Goal: Task Accomplishment & Management: Complete application form

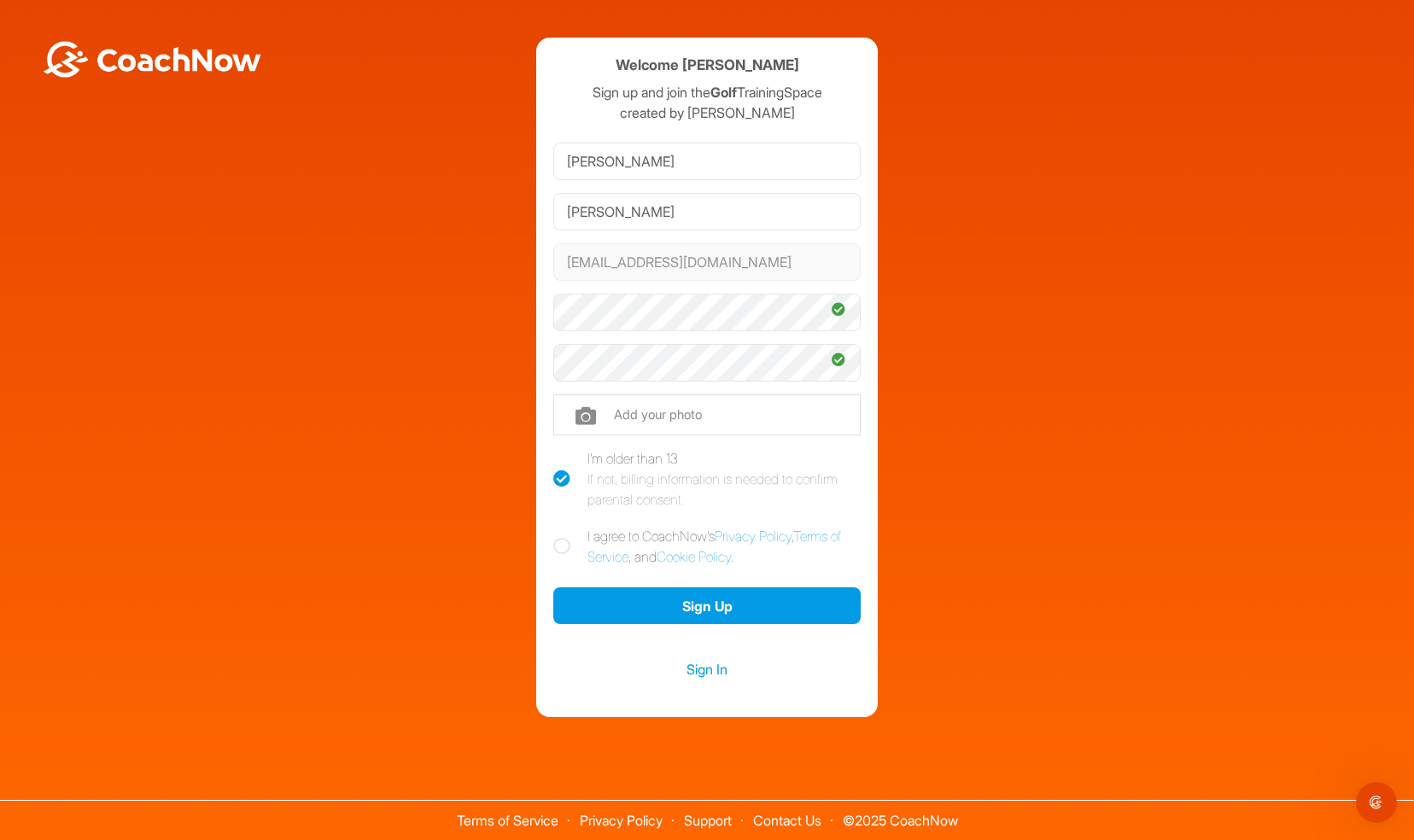
click at [618, 484] on div "If not, billing information is needed to confirm parental consent." at bounding box center [724, 490] width 273 height 41
click at [564, 460] on input "I'm older than 13 If not, billing information is needed to confirm parental con…" at bounding box center [558, 453] width 11 height 11
click at [583, 484] on label "I'm older than 13 If not, billing information is needed to confirm parental con…" at bounding box center [707, 479] width 308 height 62
click at [564, 460] on input "I'm older than 13 If not, billing information is needed to confirm parental con…" at bounding box center [558, 453] width 11 height 11
checkbox input "true"
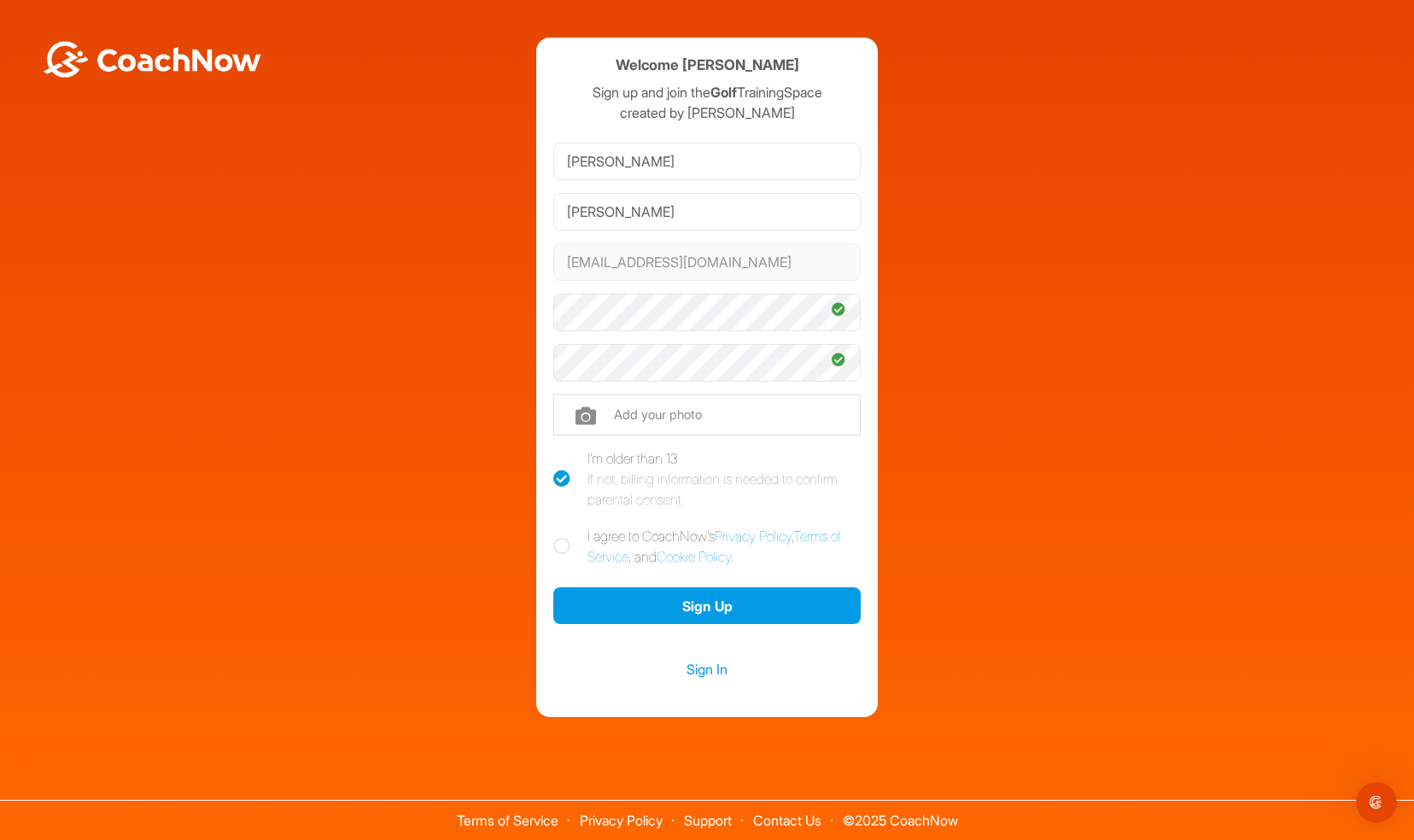
click at [569, 547] on icon at bounding box center [562, 546] width 17 height 17
click at [564, 537] on input "I agree to CoachNow's Privacy Policy , Terms of Service , and Cookie Policy ." at bounding box center [558, 531] width 11 height 11
checkbox input "true"
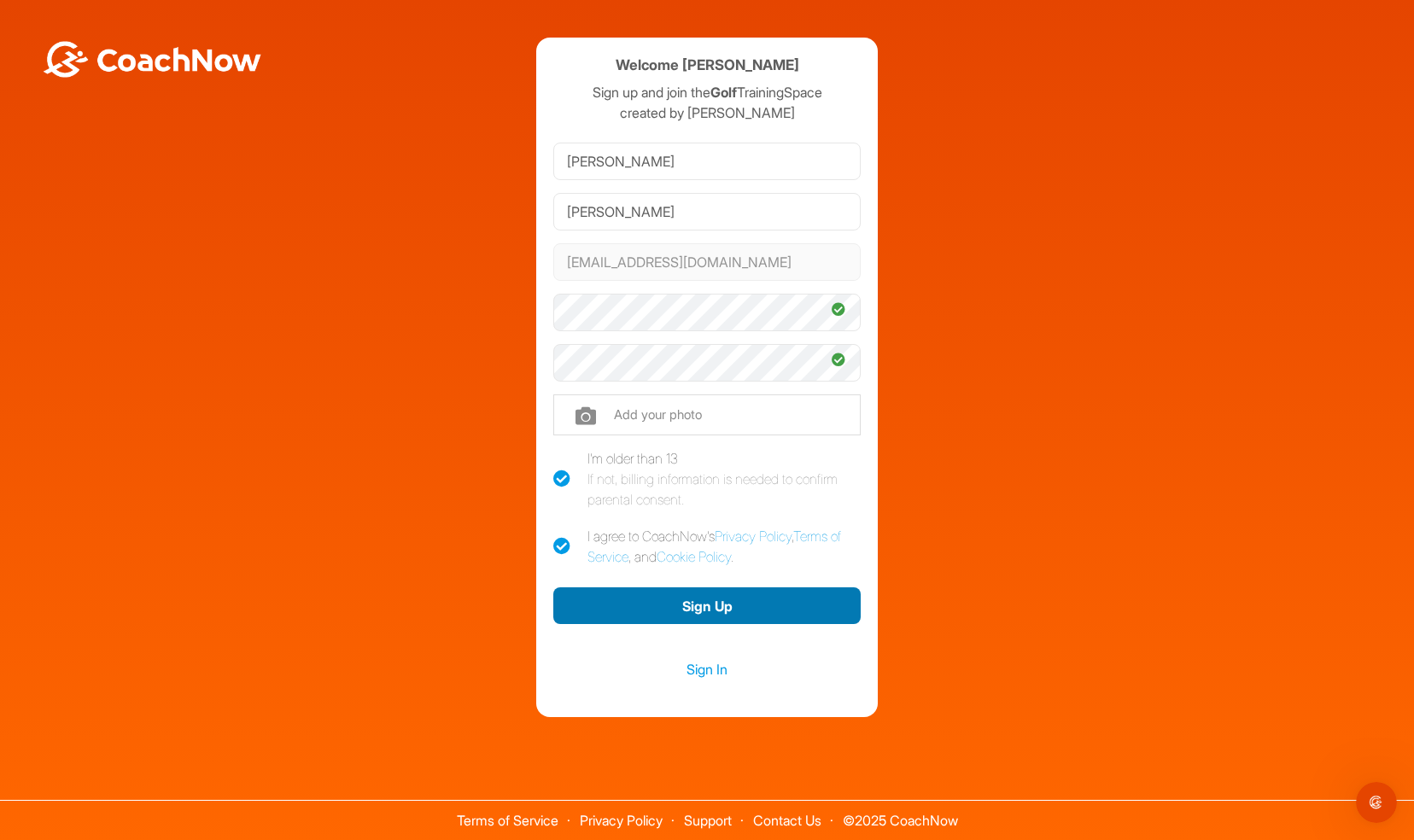
click at [693, 609] on button "Sign Up" at bounding box center [707, 606] width 308 height 37
click at [710, 613] on button "Sign Up" at bounding box center [707, 606] width 308 height 37
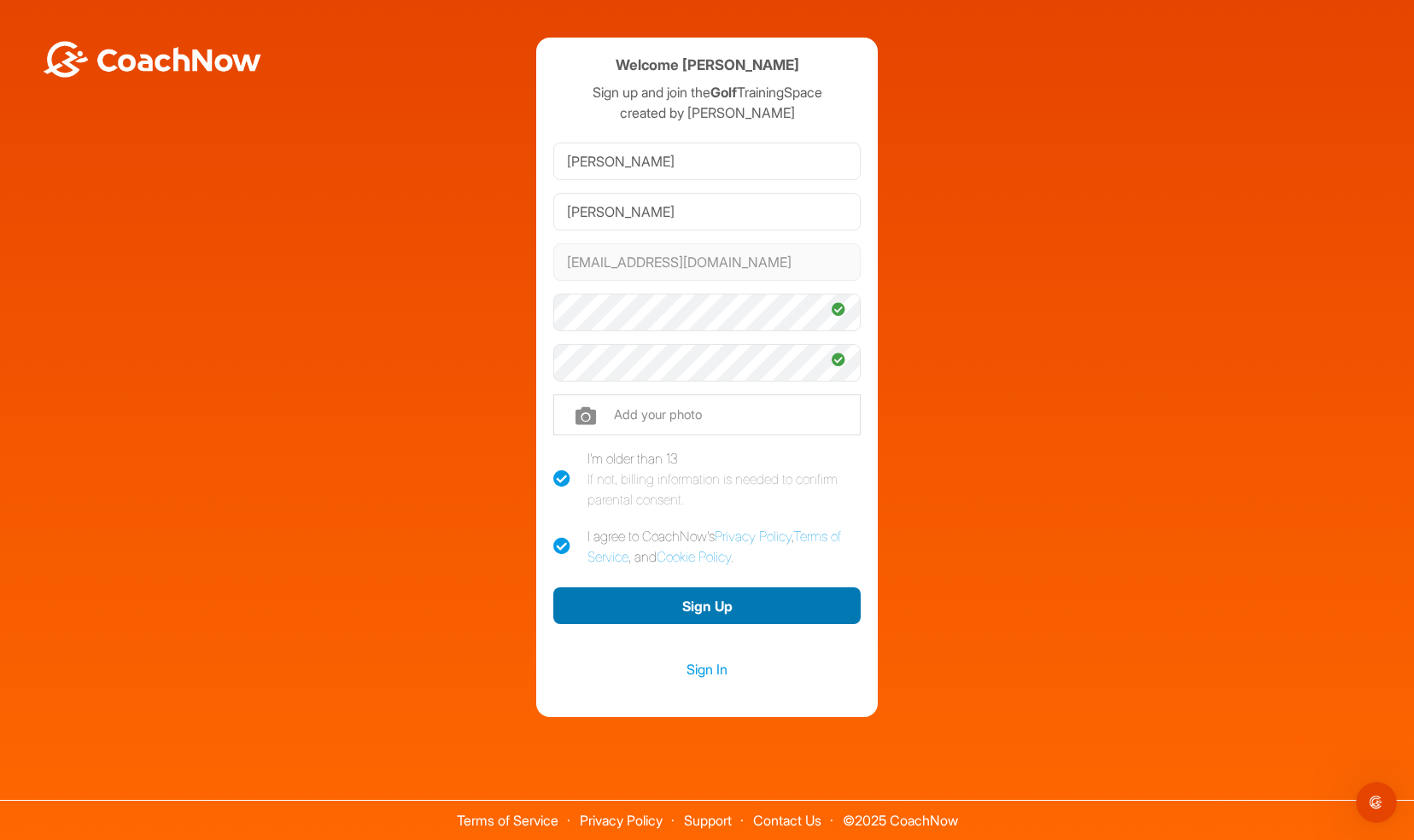
click at [738, 607] on button "Sign Up" at bounding box center [707, 606] width 308 height 37
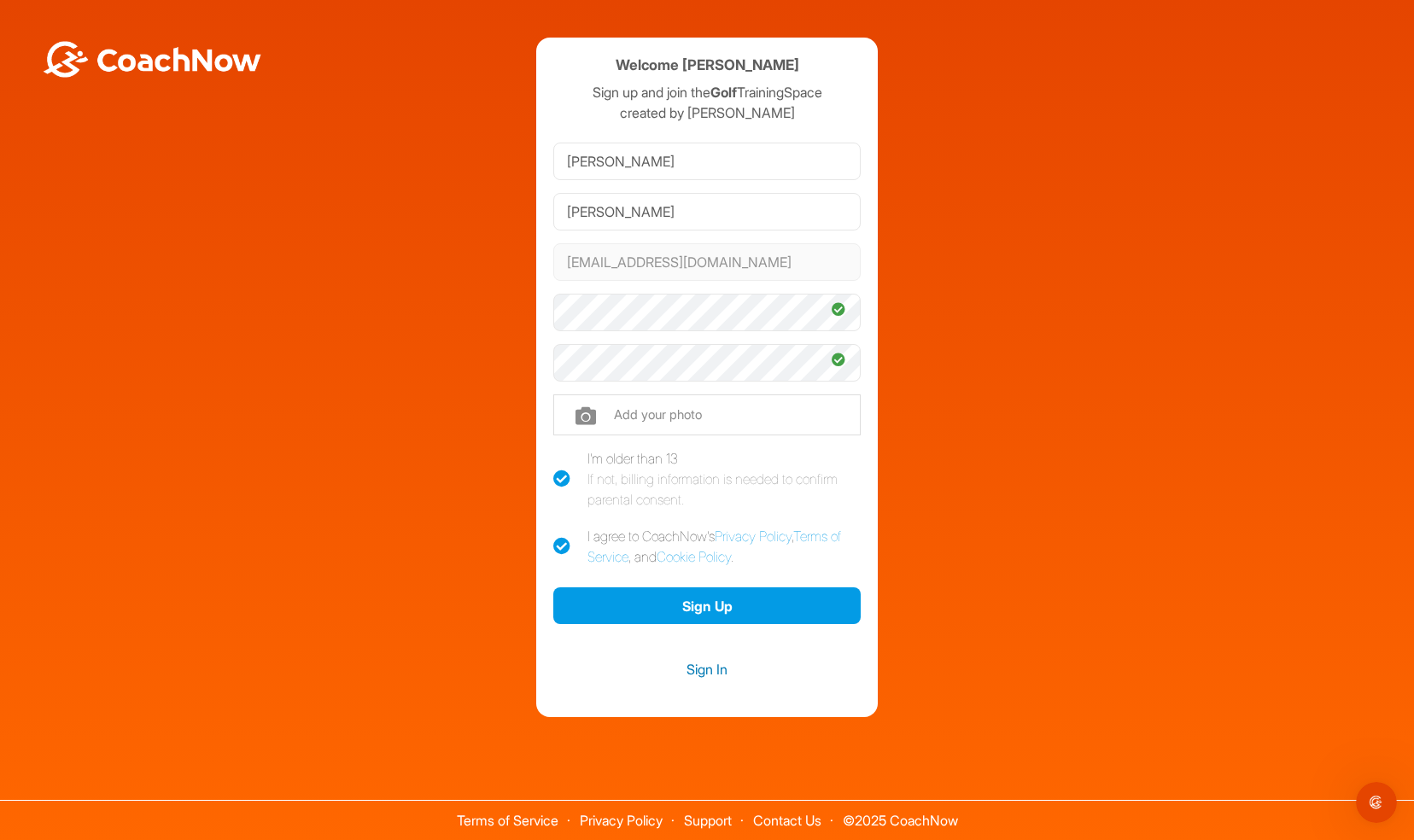
click at [709, 673] on link "Sign In" at bounding box center [707, 669] width 308 height 22
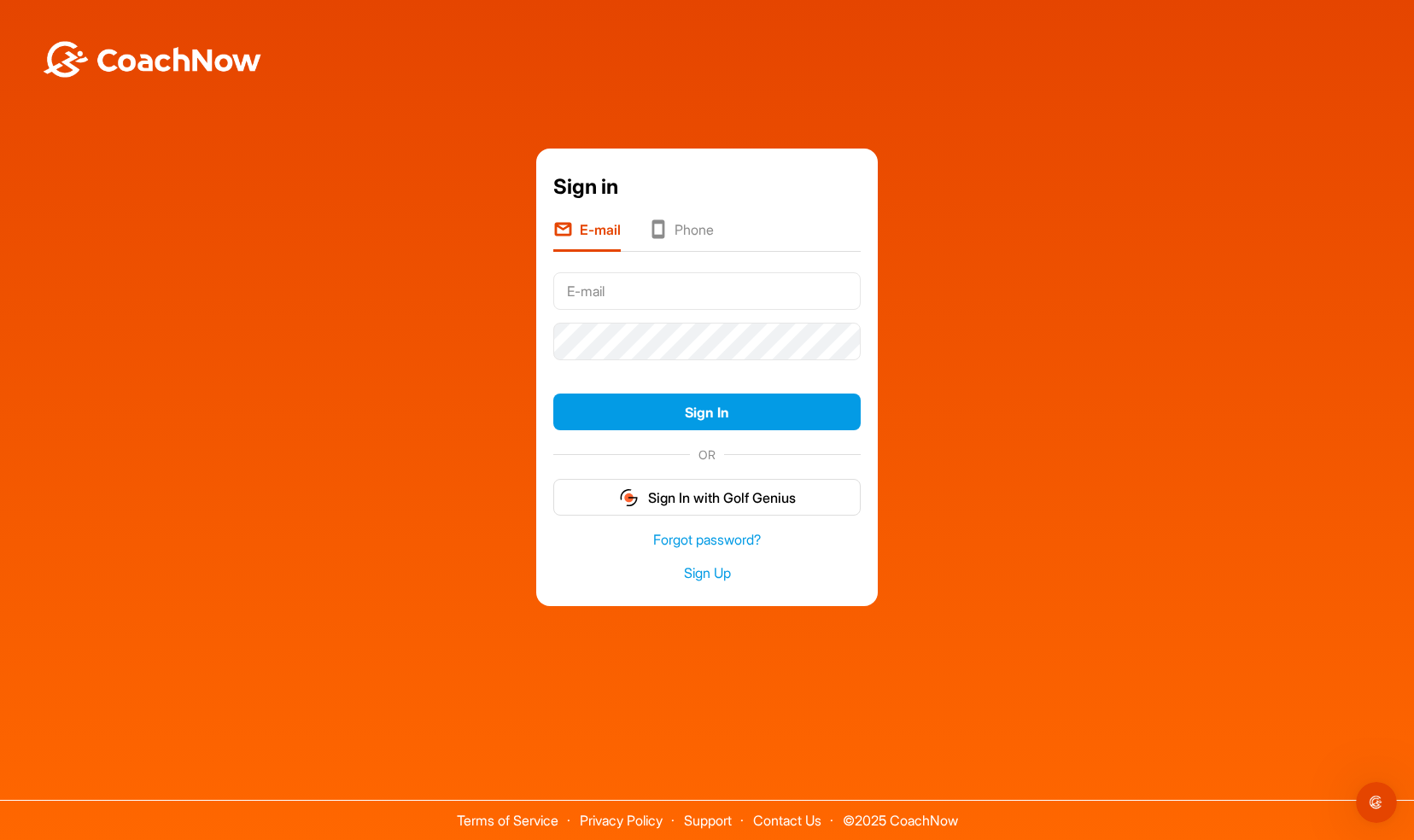
click at [679, 301] on input "text" at bounding box center [707, 291] width 308 height 38
type input "a"
type input "adambhersch@gnmail.com"
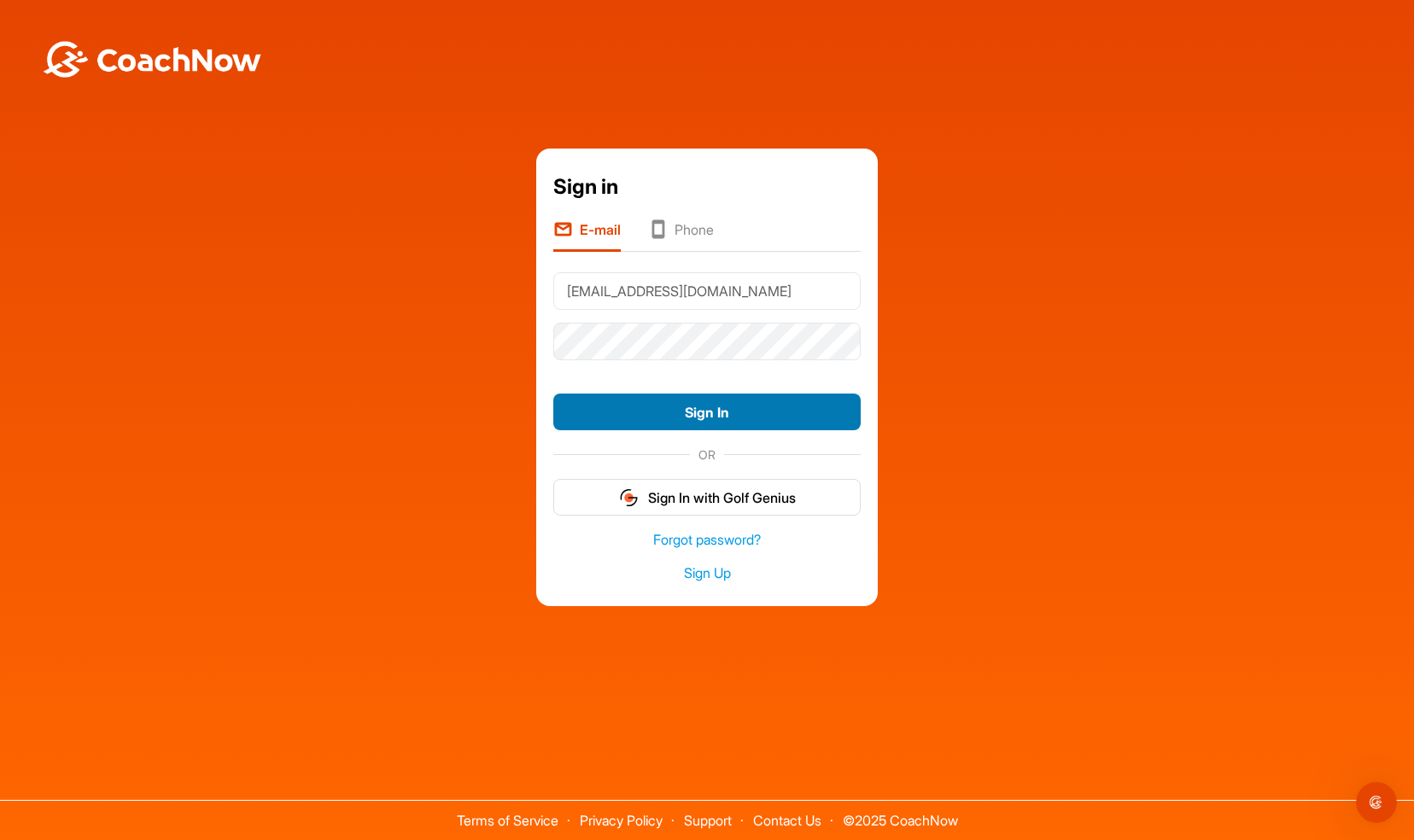
click at [714, 419] on button "Sign In" at bounding box center [707, 411] width 308 height 37
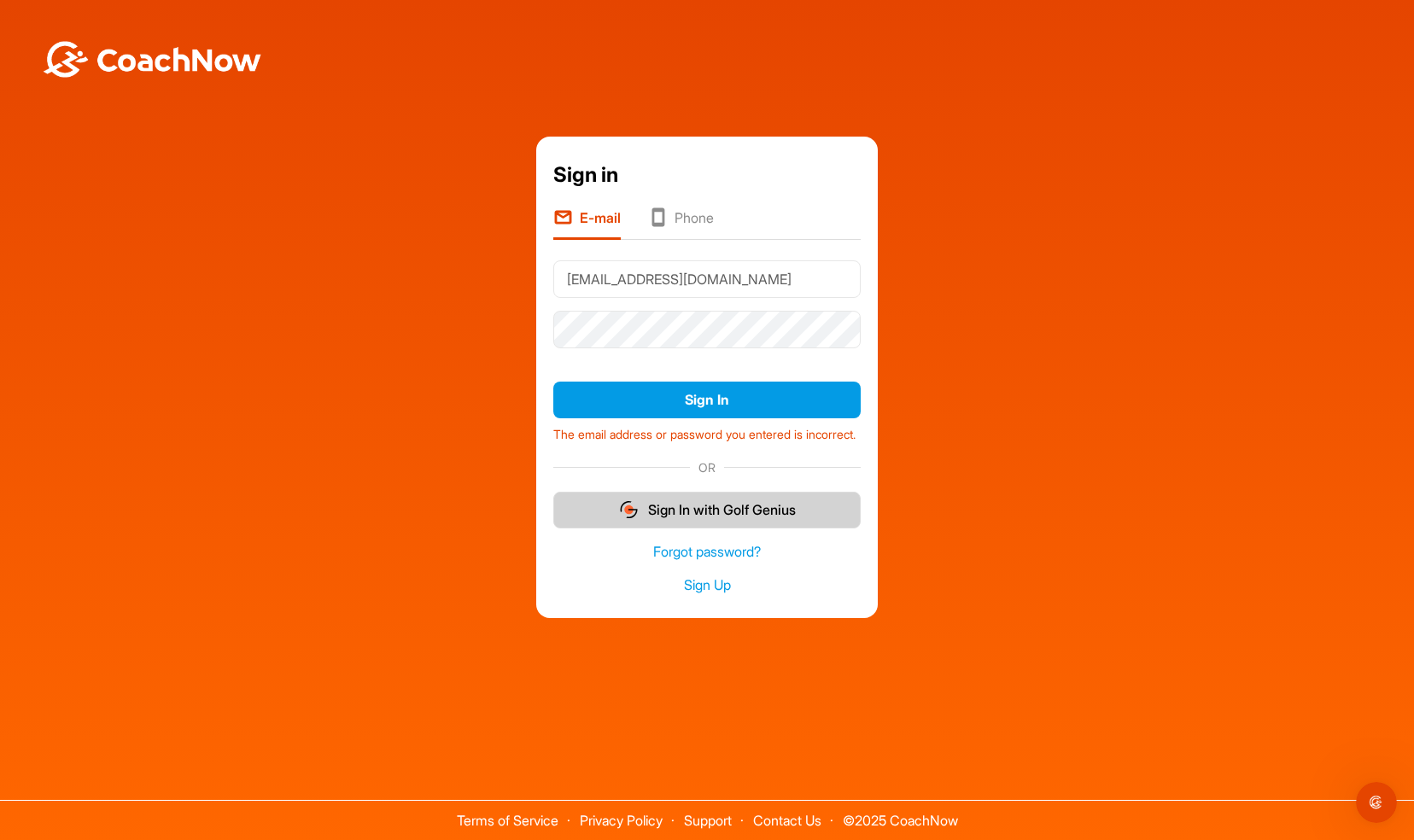
click at [726, 514] on button "Sign In with Golf Genius" at bounding box center [707, 509] width 308 height 37
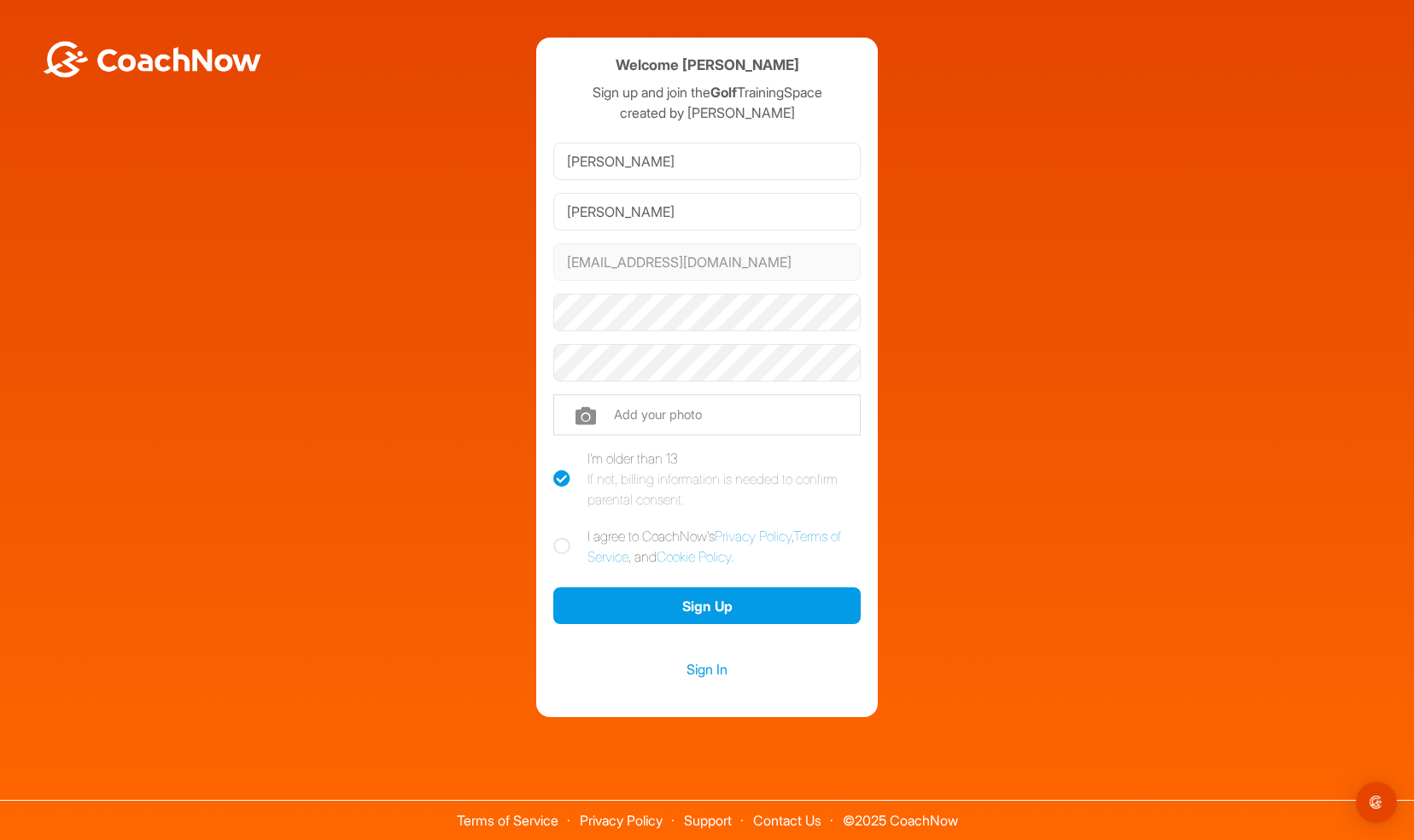
click at [566, 481] on icon at bounding box center [562, 479] width 17 height 17
click at [564, 460] on input "I'm older than 13 If not, billing information is needed to confirm parental con…" at bounding box center [558, 453] width 11 height 11
click at [566, 481] on icon at bounding box center [562, 479] width 17 height 17
click at [564, 460] on input "I'm older than 13 If not, billing information is needed to confirm parental con…" at bounding box center [558, 453] width 11 height 11
checkbox input "true"
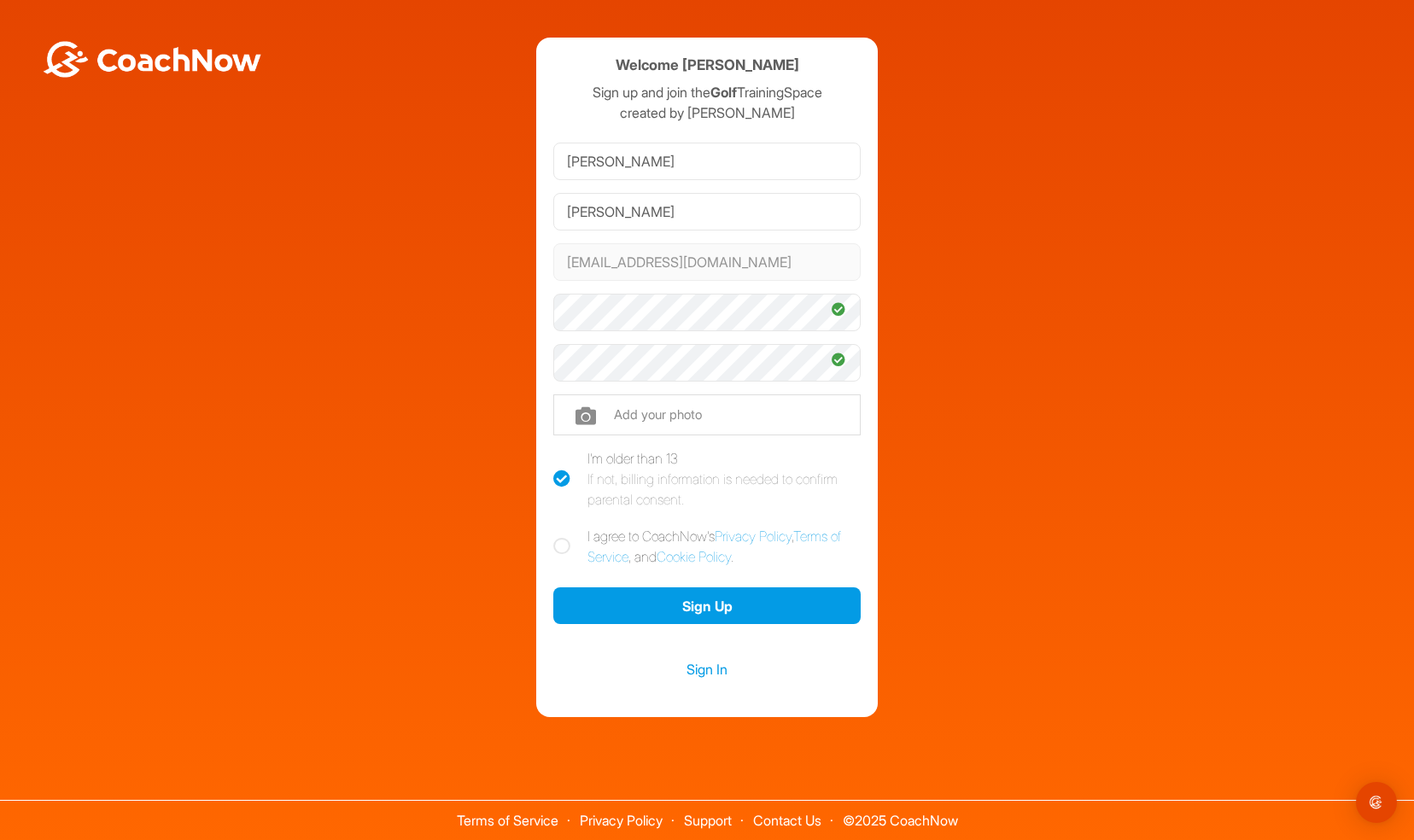
click at [560, 545] on icon at bounding box center [562, 546] width 17 height 17
click at [560, 537] on input "I agree to CoachNow's Privacy Policy , Terms of Service , and Cookie Policy ." at bounding box center [558, 531] width 11 height 11
checkbox input "true"
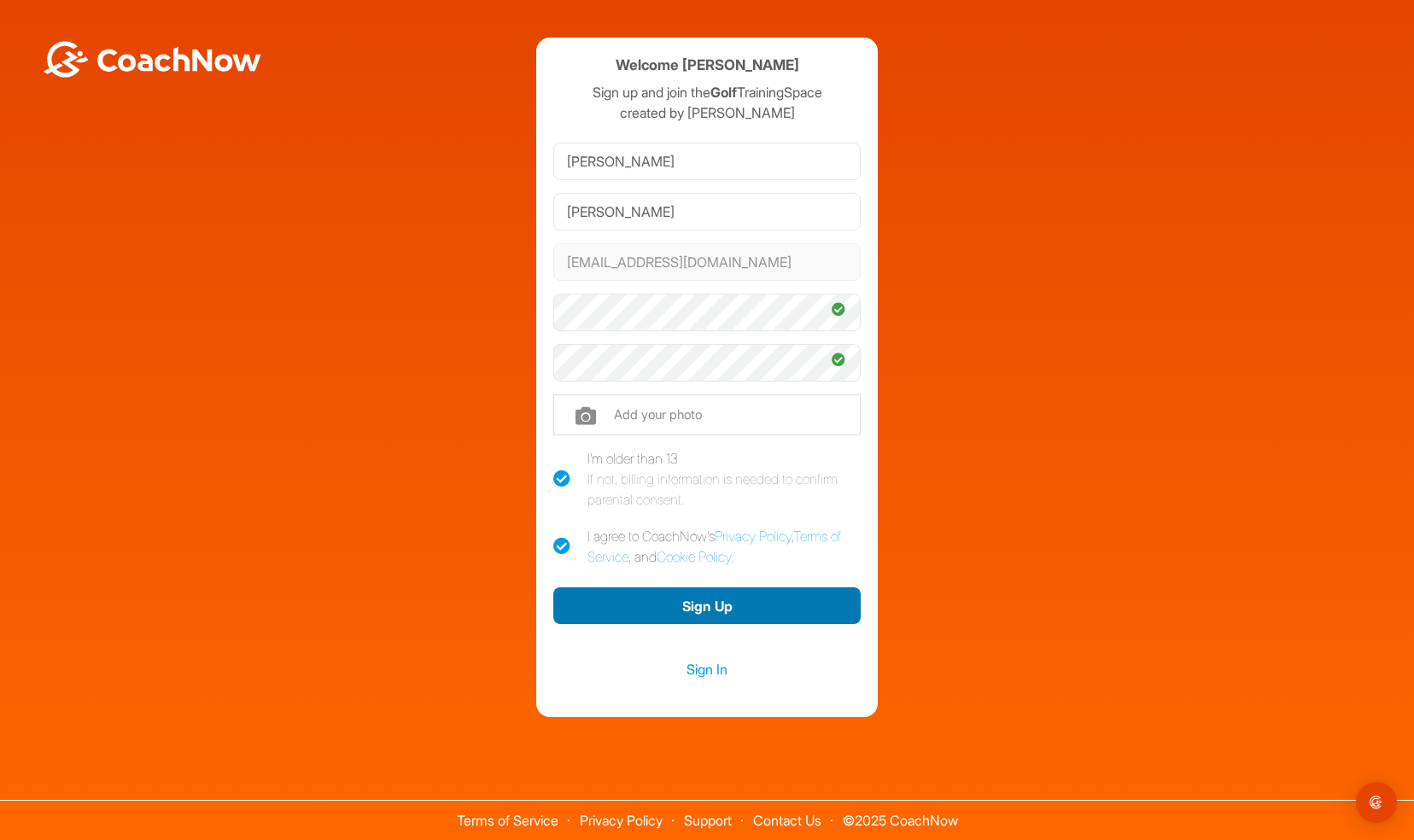
click at [698, 603] on button "Sign Up" at bounding box center [707, 606] width 308 height 37
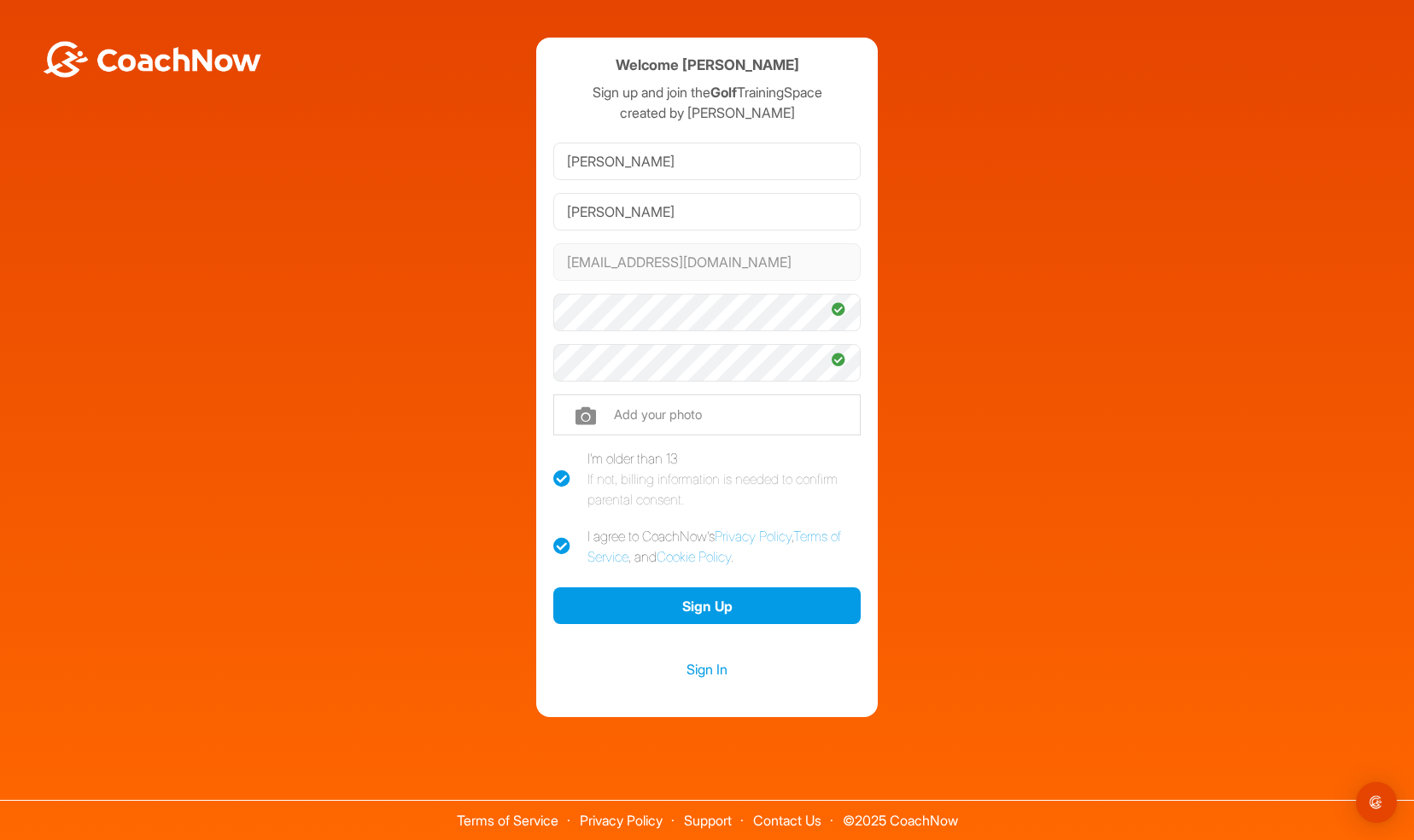
click at [563, 486] on icon at bounding box center [562, 479] width 17 height 17
click at [563, 460] on input "I'm older than 13 If not, billing information is needed to confirm parental con…" at bounding box center [558, 453] width 11 height 11
click at [553, 481] on icon at bounding box center [562, 479] width 17 height 17
click at [553, 460] on input "I'm older than 13 If not, billing information is needed to confirm parental con…" at bounding box center [558, 453] width 11 height 11
checkbox input "true"
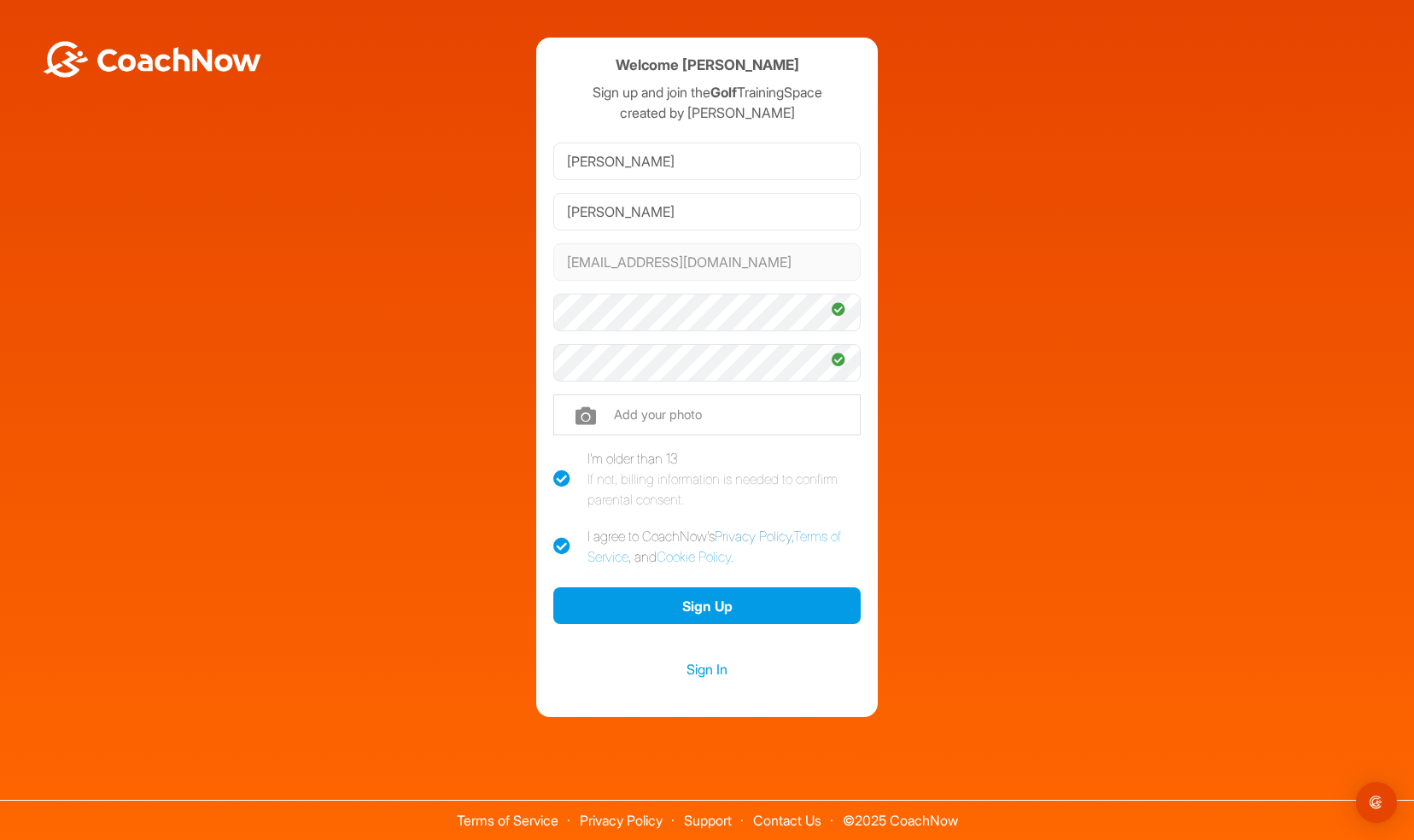
click at [759, 539] on link "Privacy Policy" at bounding box center [753, 536] width 76 height 17
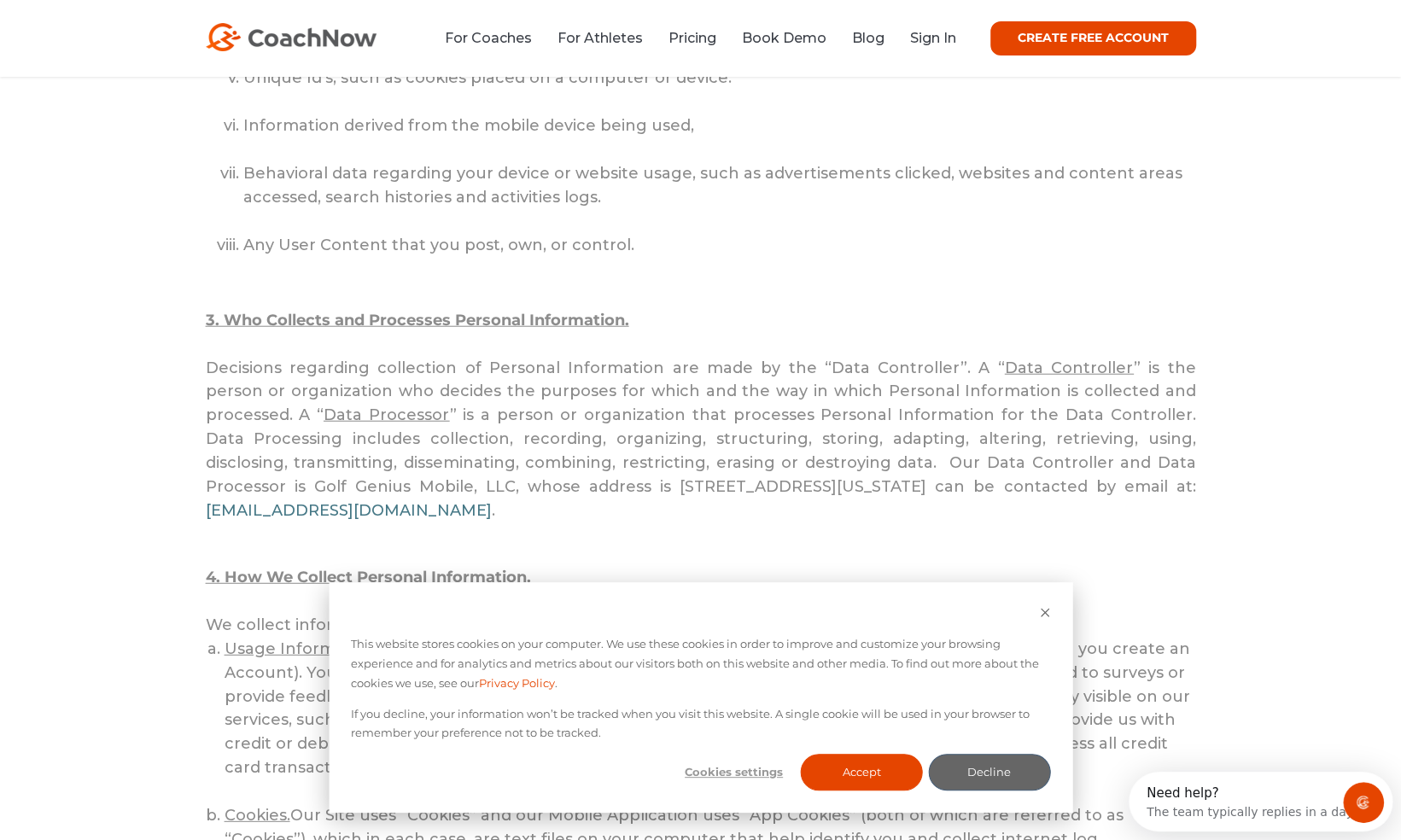
scroll to position [2616, 0]
click at [1098, 38] on link "CREATE FREE ACCOUNT" at bounding box center [1093, 39] width 205 height 34
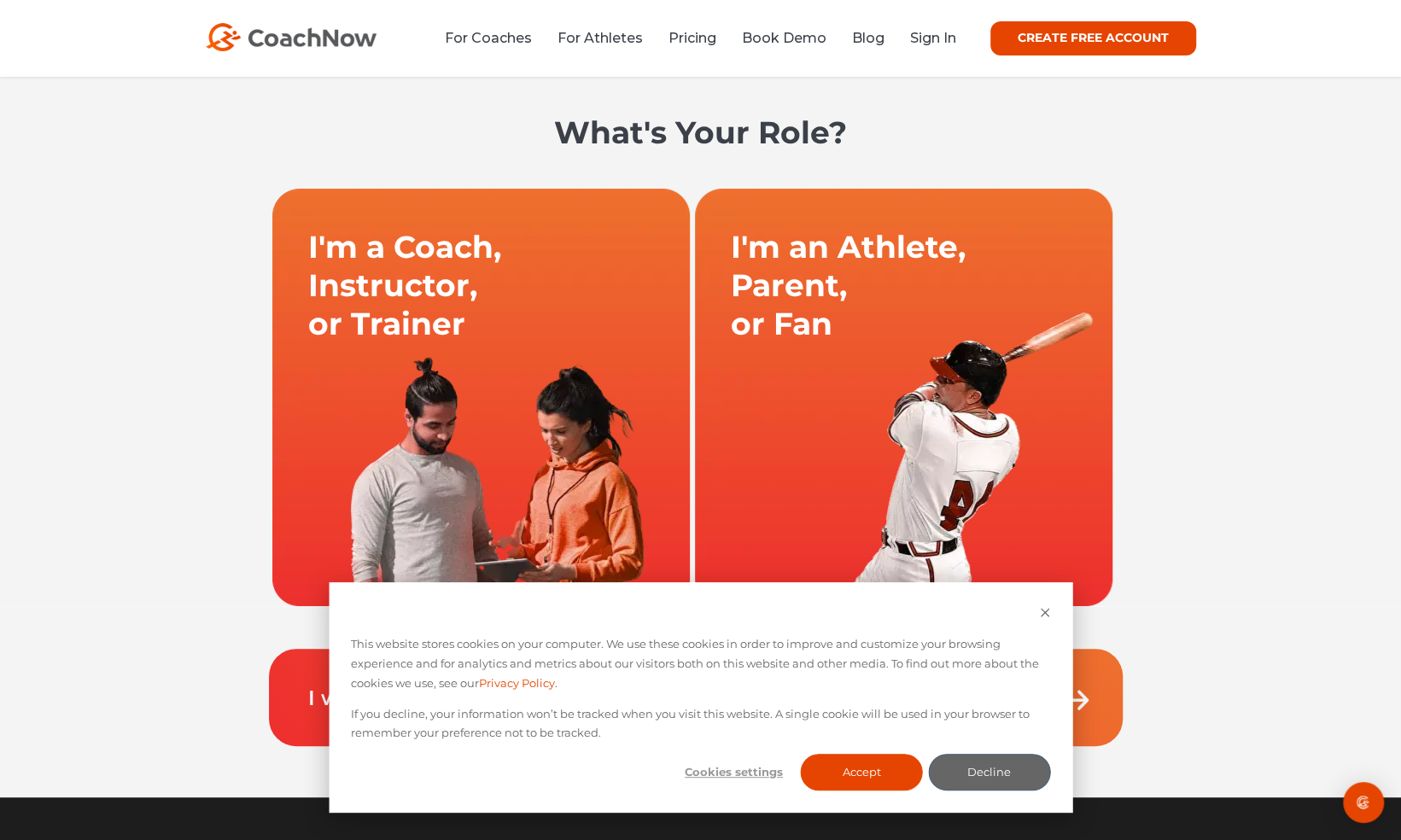
click at [1260, 329] on div "I'm a Coach, Instructor, or Trainer I'm an Athlete, Parent, or Fan" at bounding box center [700, 397] width 1401 height 418
click at [865, 769] on button "Accept" at bounding box center [862, 771] width 122 height 37
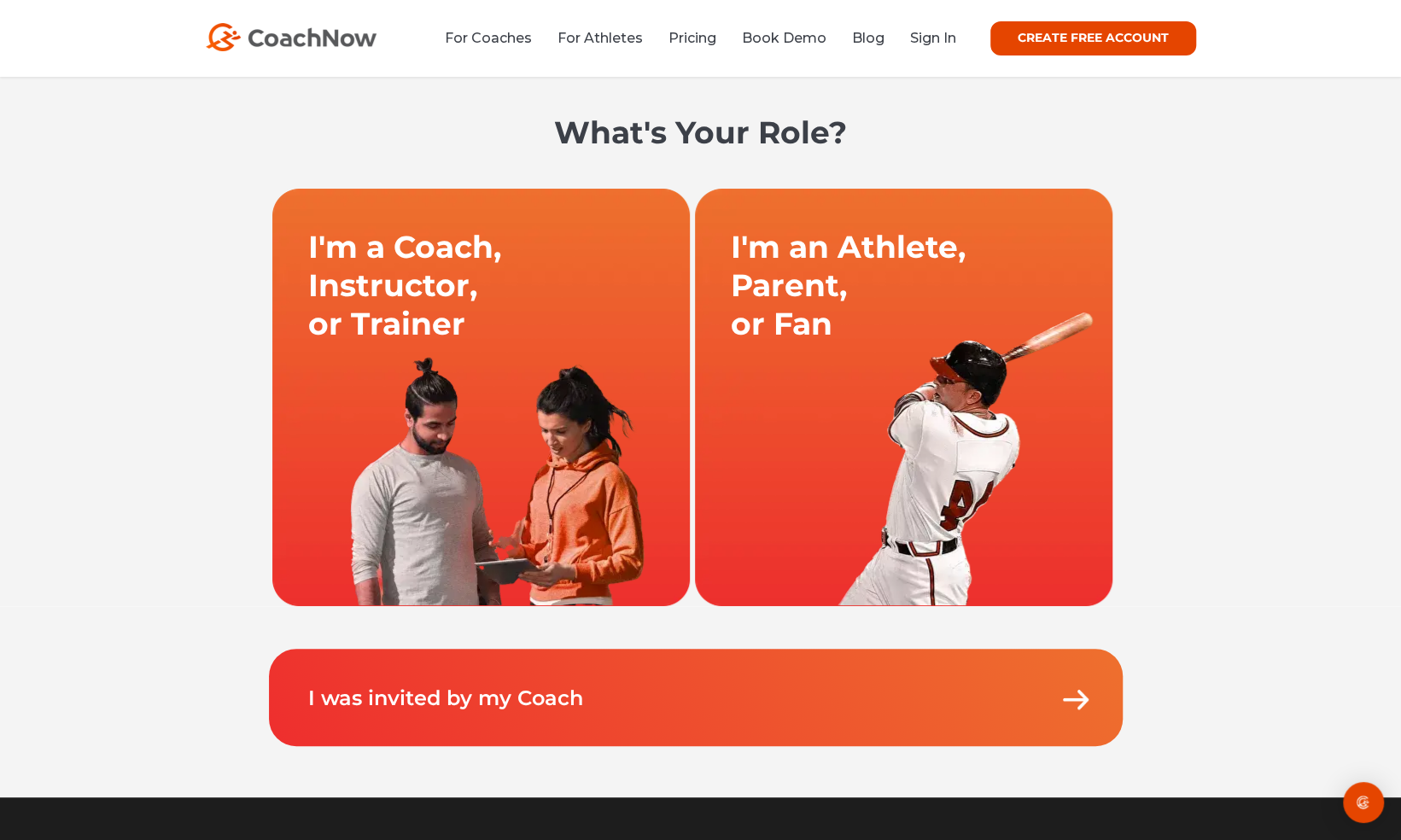
click at [541, 702] on link "I was invited by my Coach" at bounding box center [446, 697] width 275 height 25
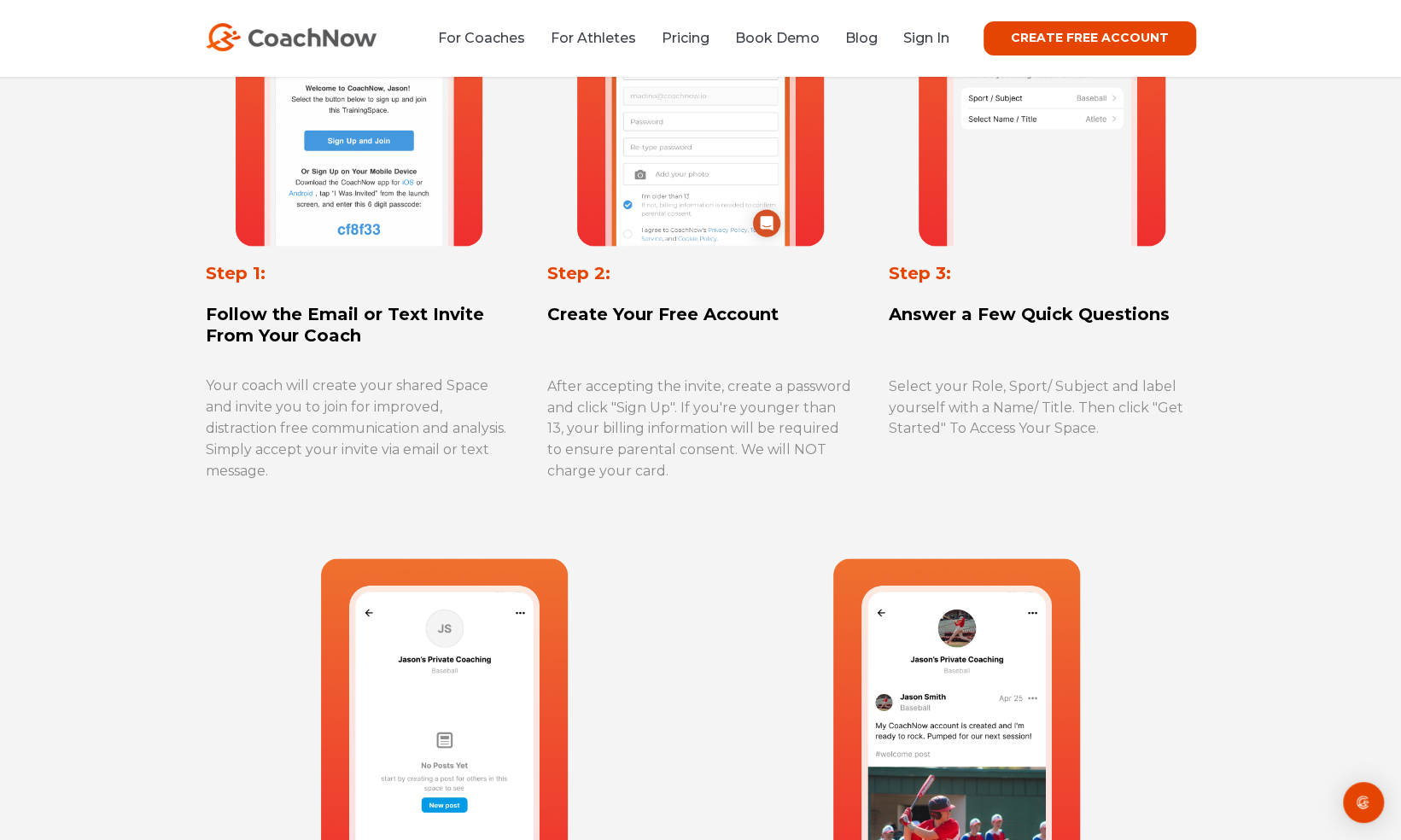
scroll to position [1043, 0]
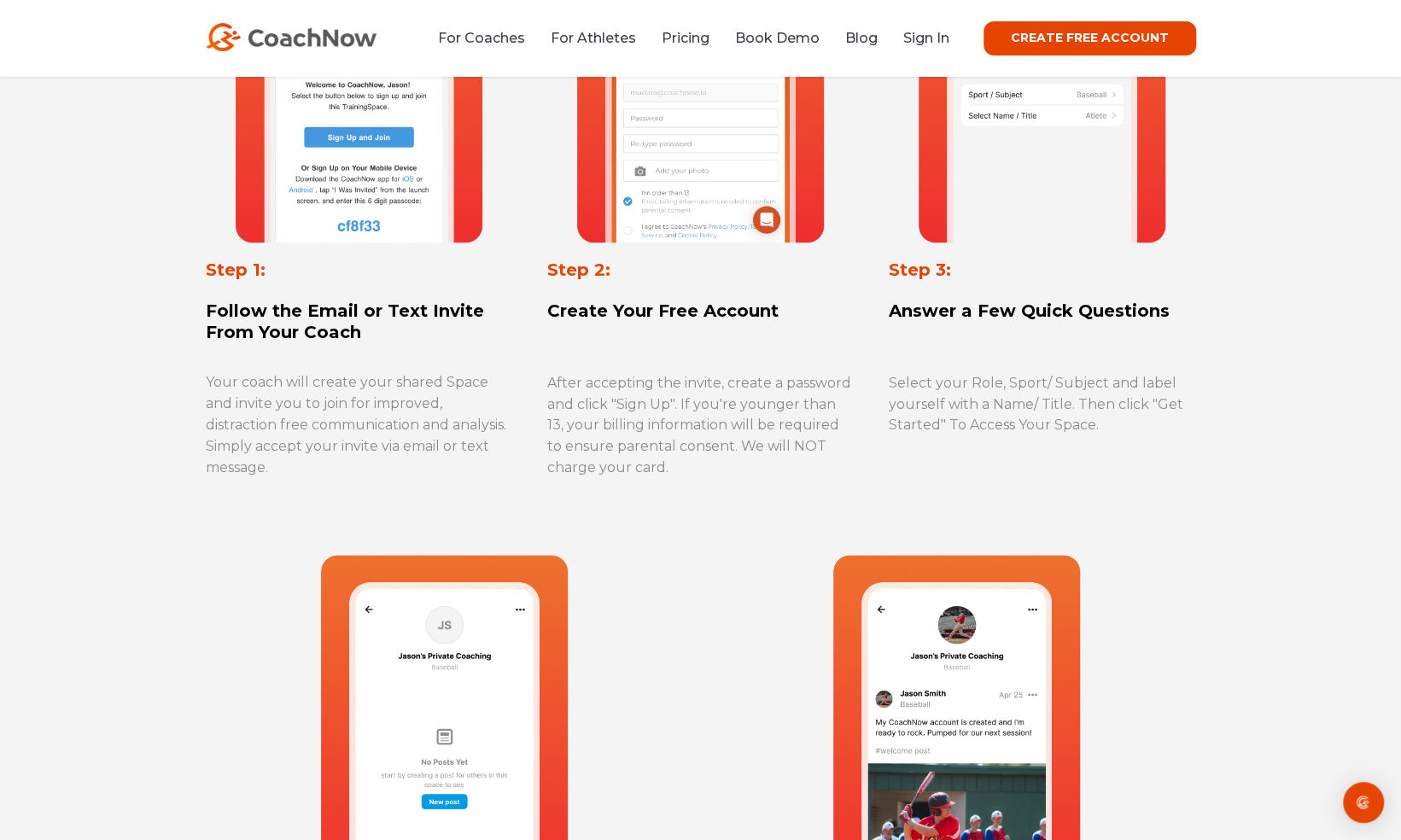
click at [1091, 43] on link "CREATE FREE ACCOUNT" at bounding box center [1089, 39] width 212 height 34
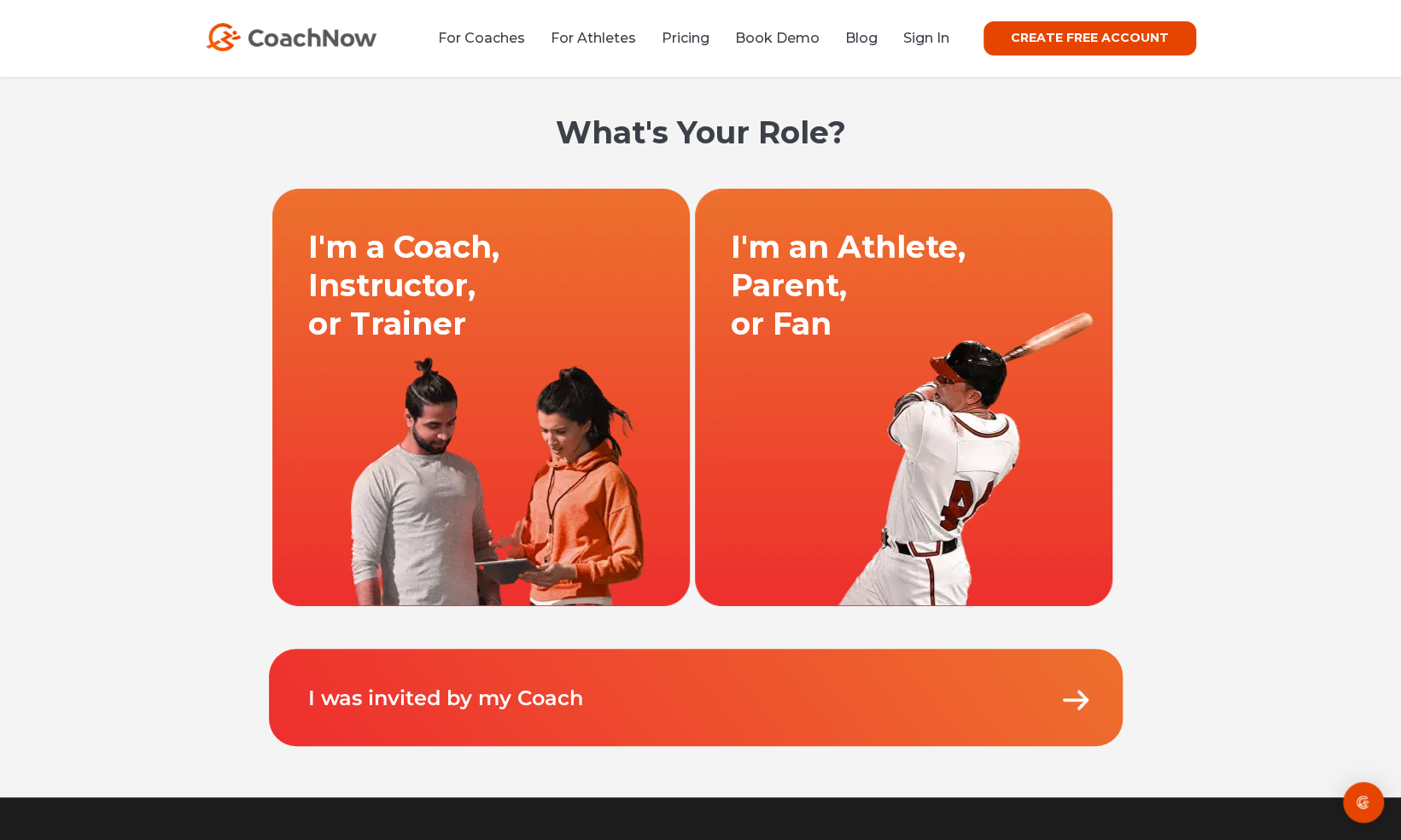
scroll to position [49, 0]
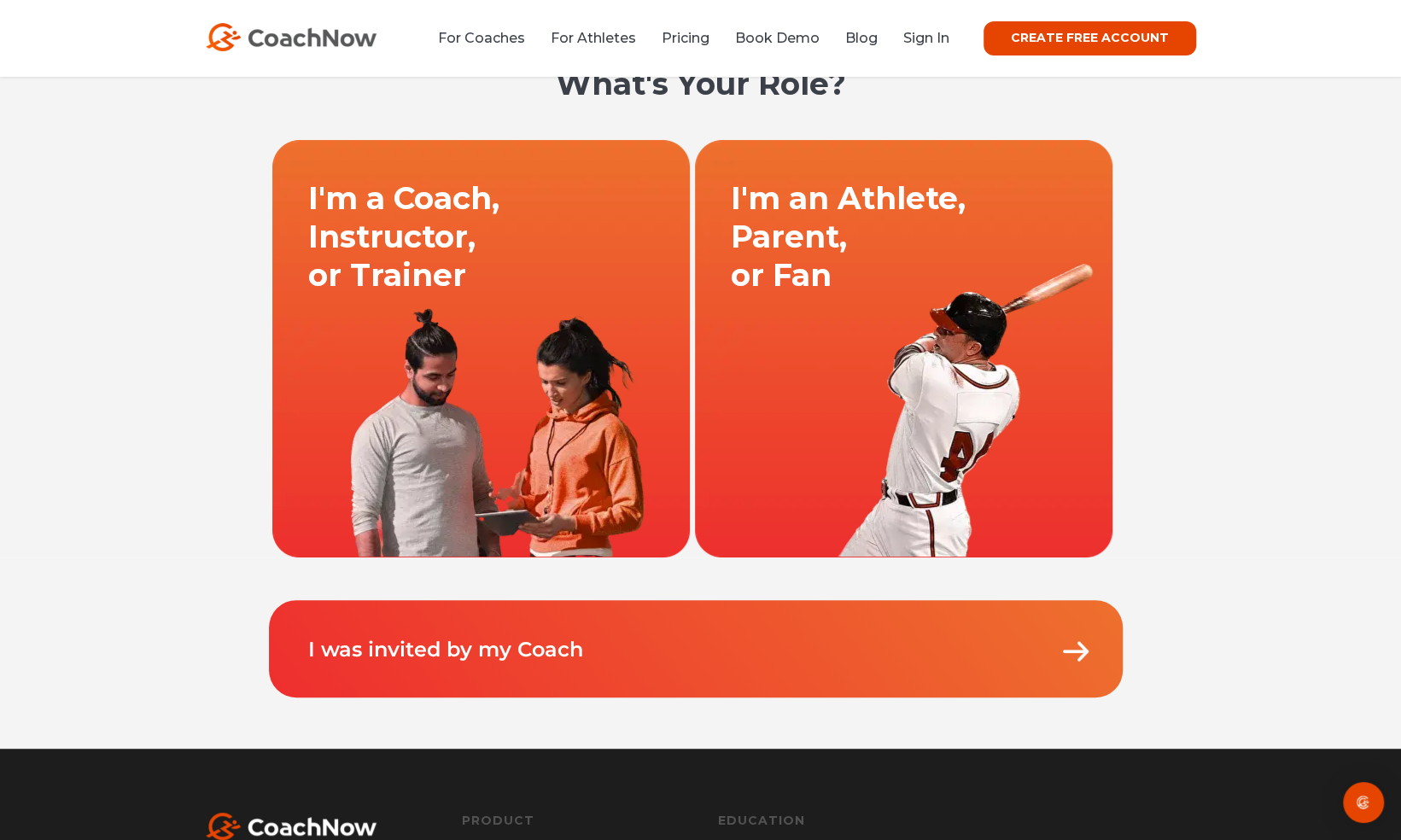
click at [579, 651] on link "I was invited by my Coach" at bounding box center [446, 648] width 275 height 25
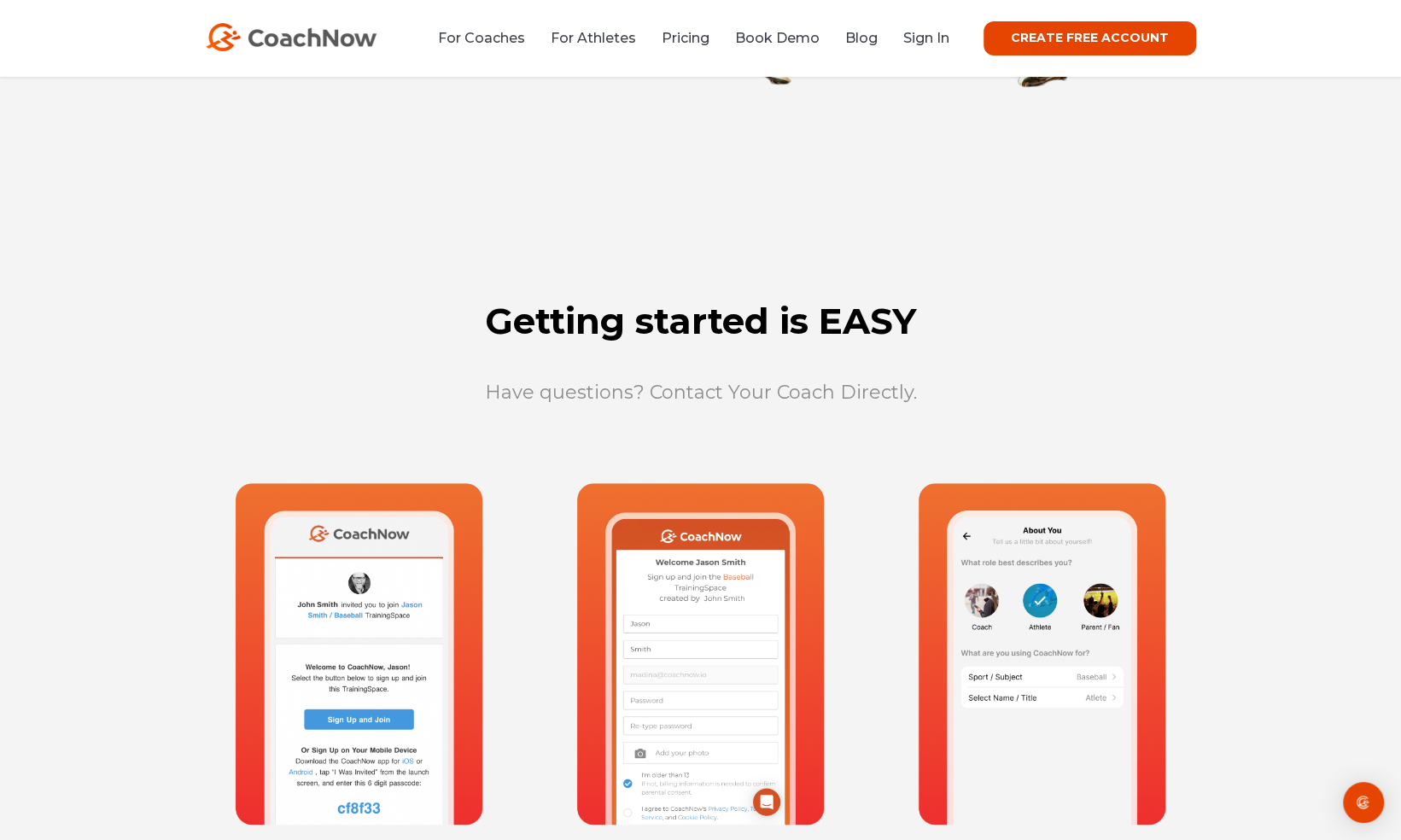
scroll to position [453, 0]
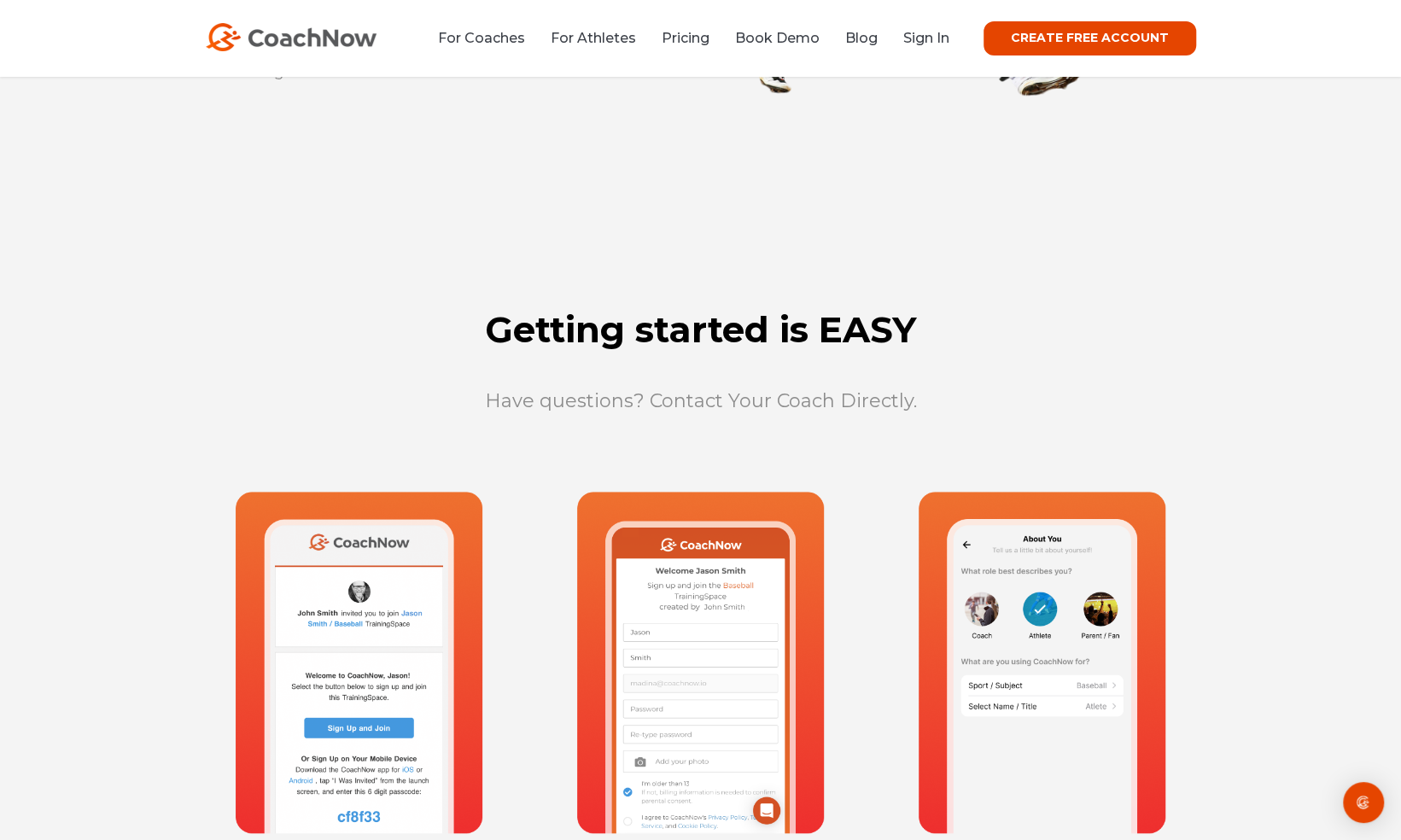
click at [1108, 41] on link "CREATE FREE ACCOUNT" at bounding box center [1089, 39] width 212 height 34
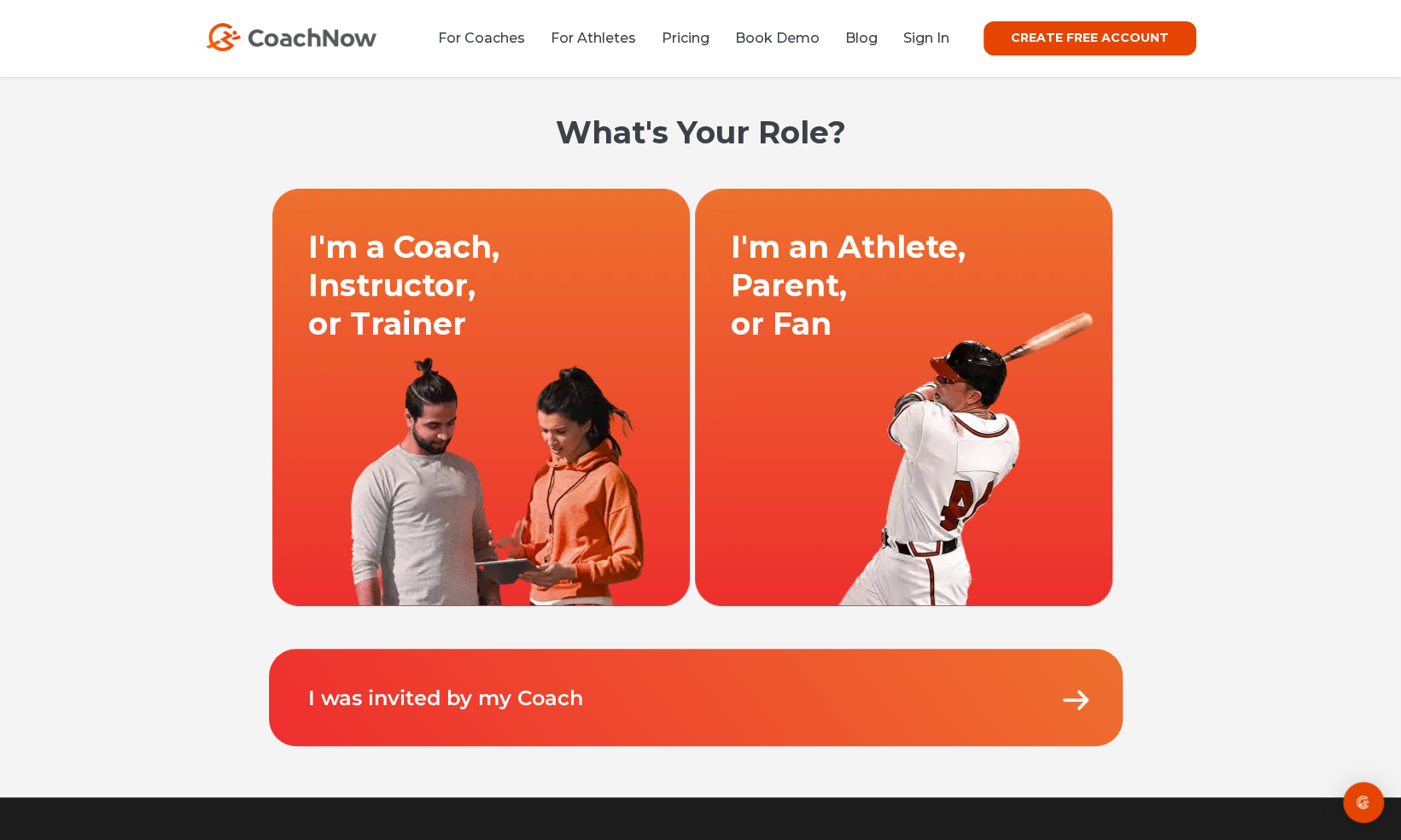
click at [465, 700] on link "I was invited by my Coach" at bounding box center [446, 697] width 275 height 25
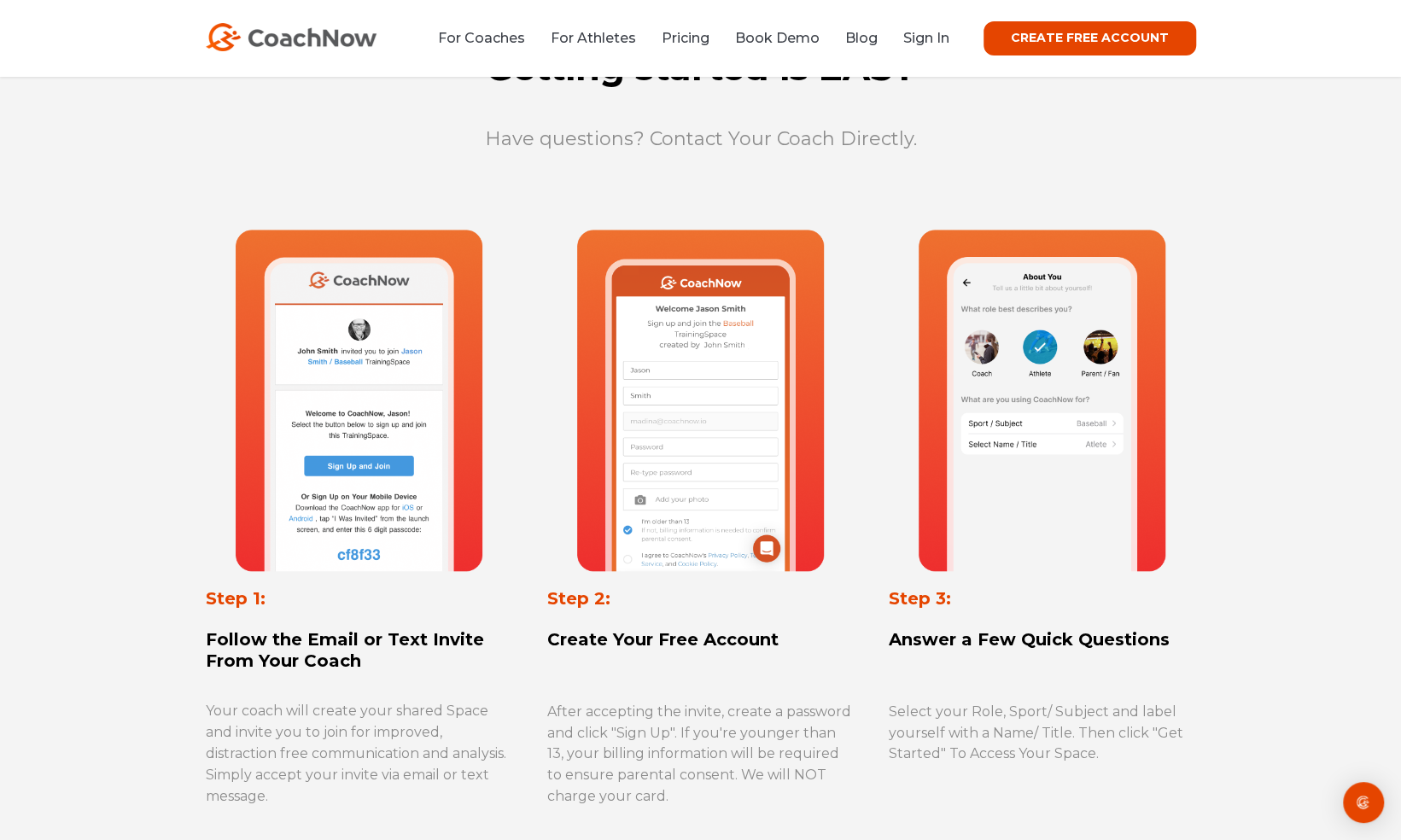
scroll to position [715, 0]
click at [1060, 32] on link "CREATE FREE ACCOUNT" at bounding box center [1089, 39] width 212 height 34
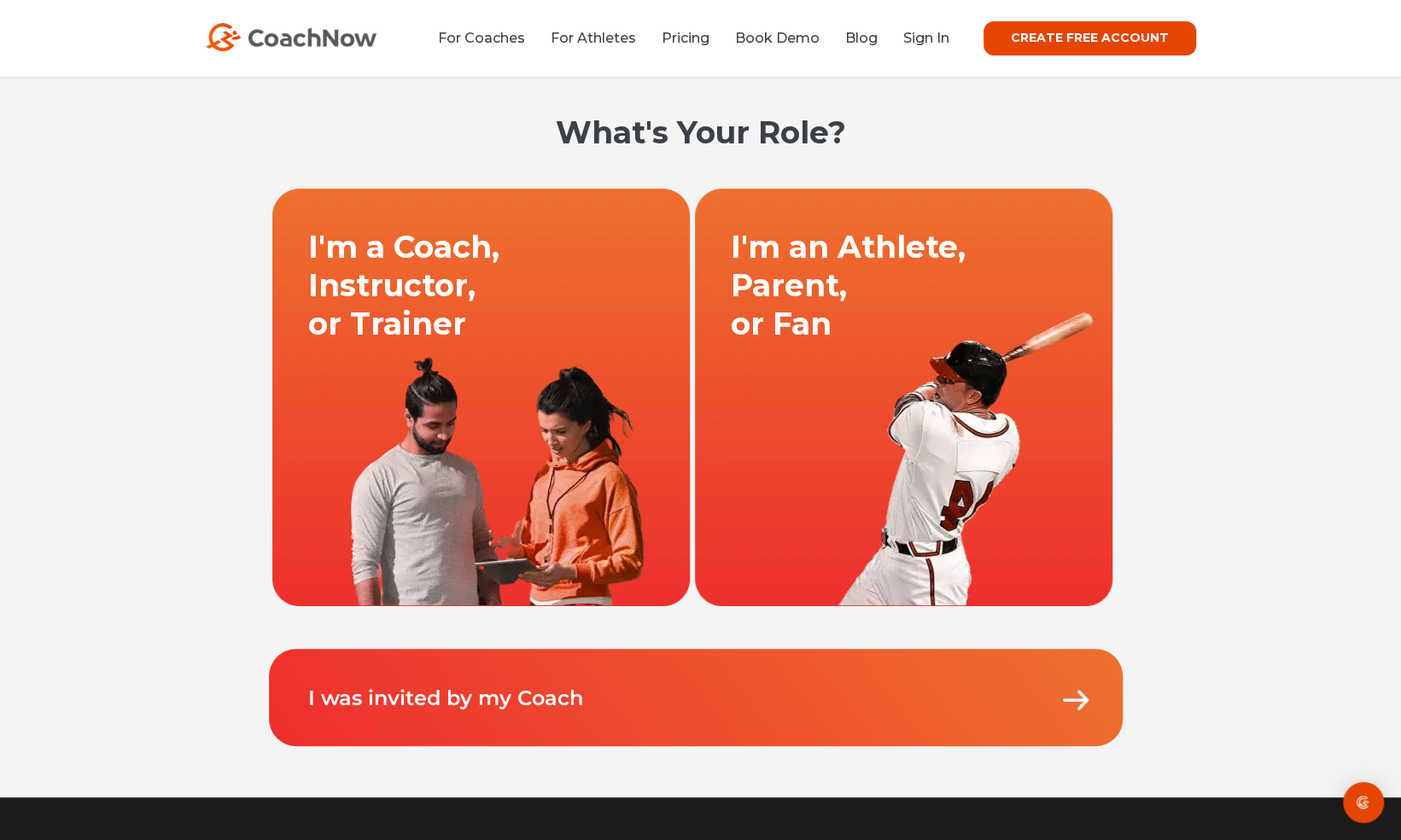
scroll to position [285, 0]
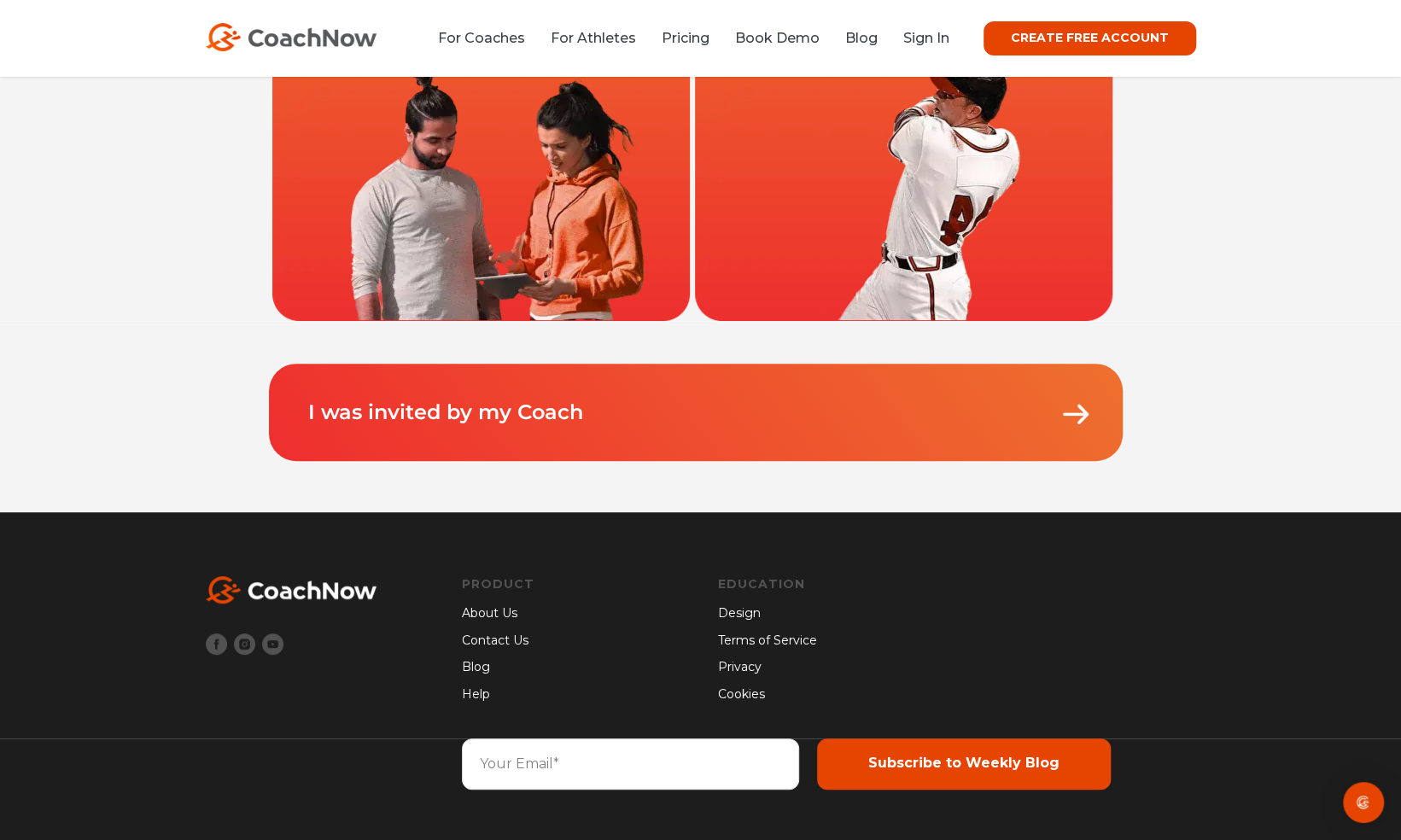
click at [1072, 411] on img at bounding box center [1075, 415] width 34 height 34
click at [557, 411] on link "I was invited by my Coach" at bounding box center [446, 412] width 275 height 25
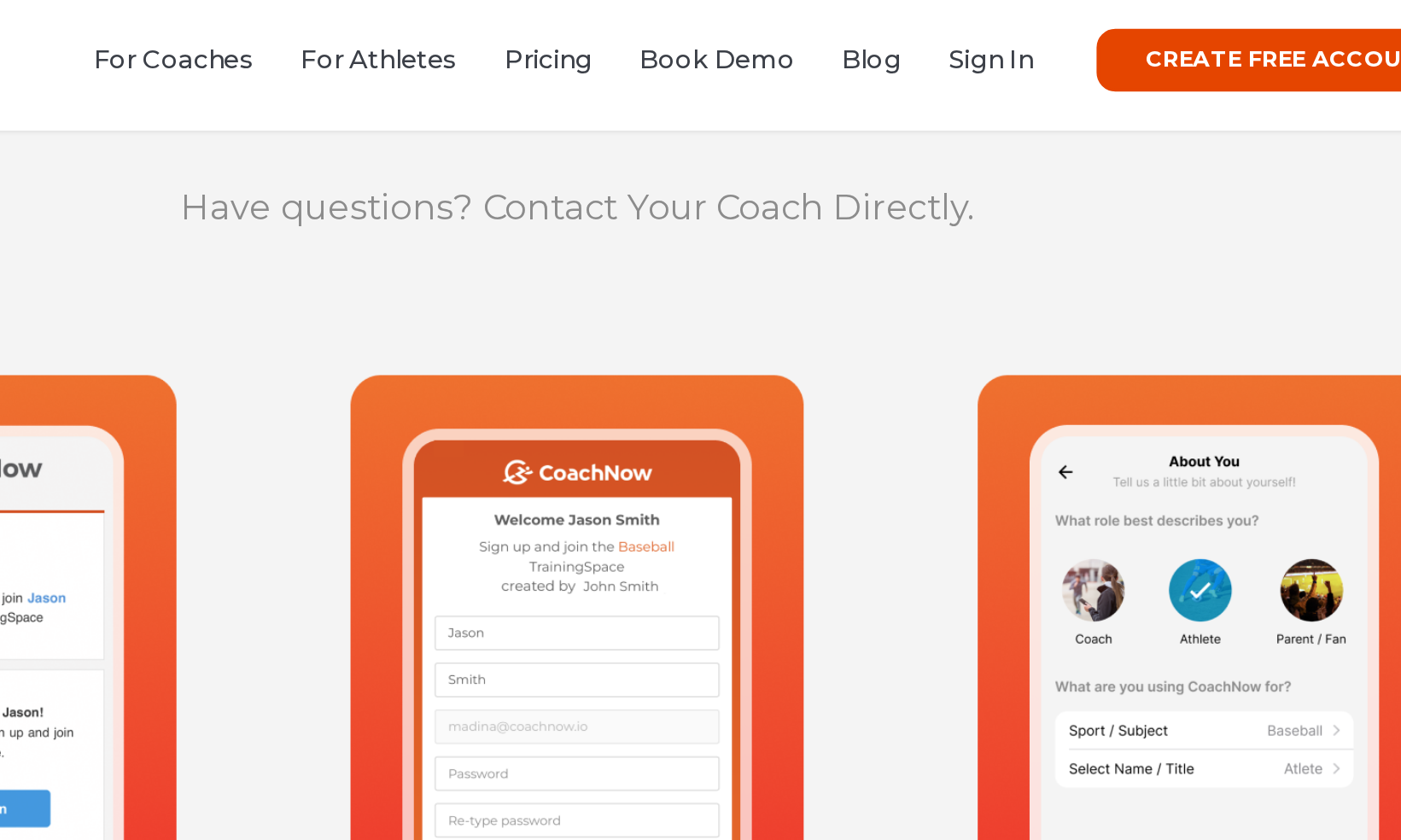
scroll to position [734, 0]
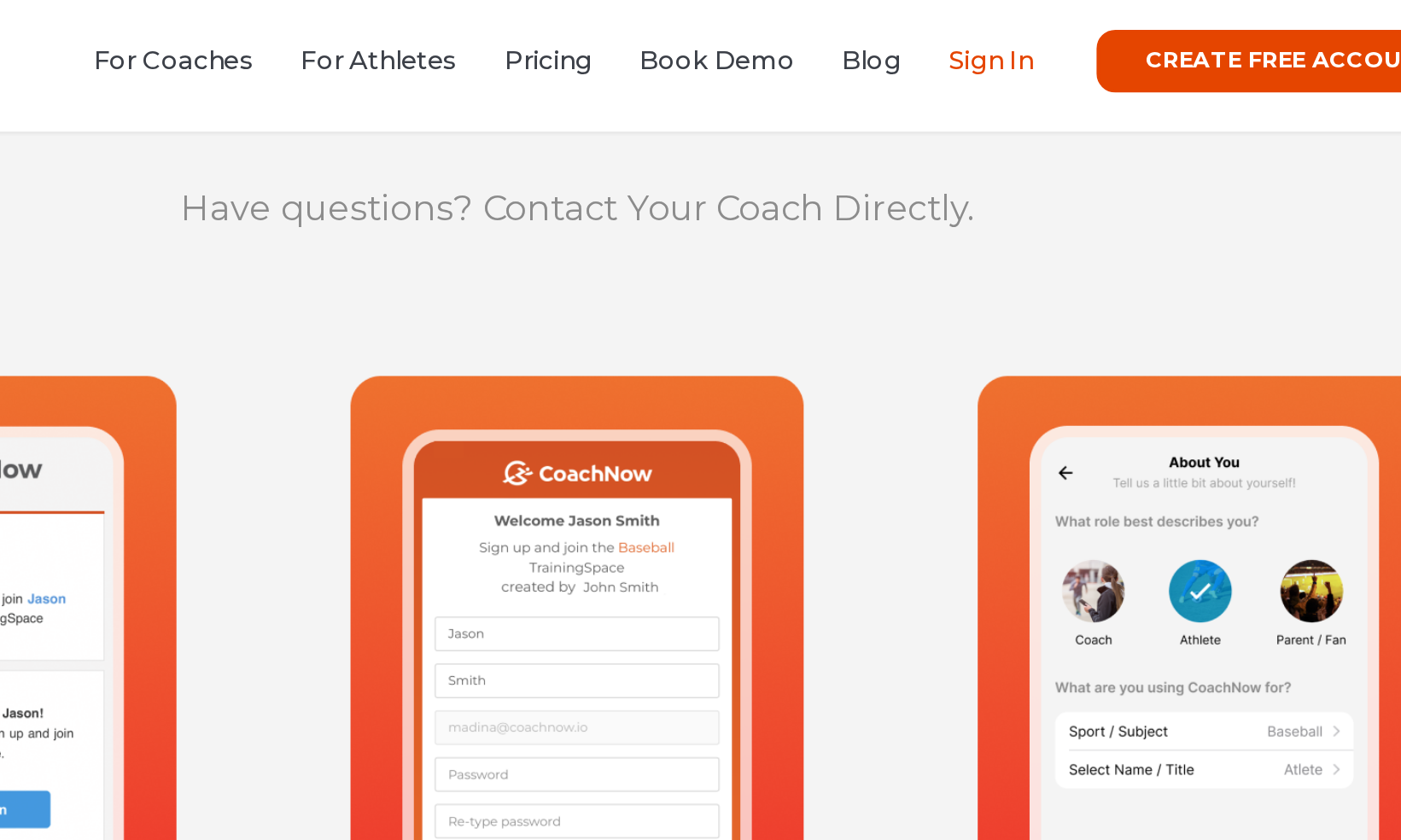
click at [936, 46] on link "Sign In" at bounding box center [926, 38] width 46 height 16
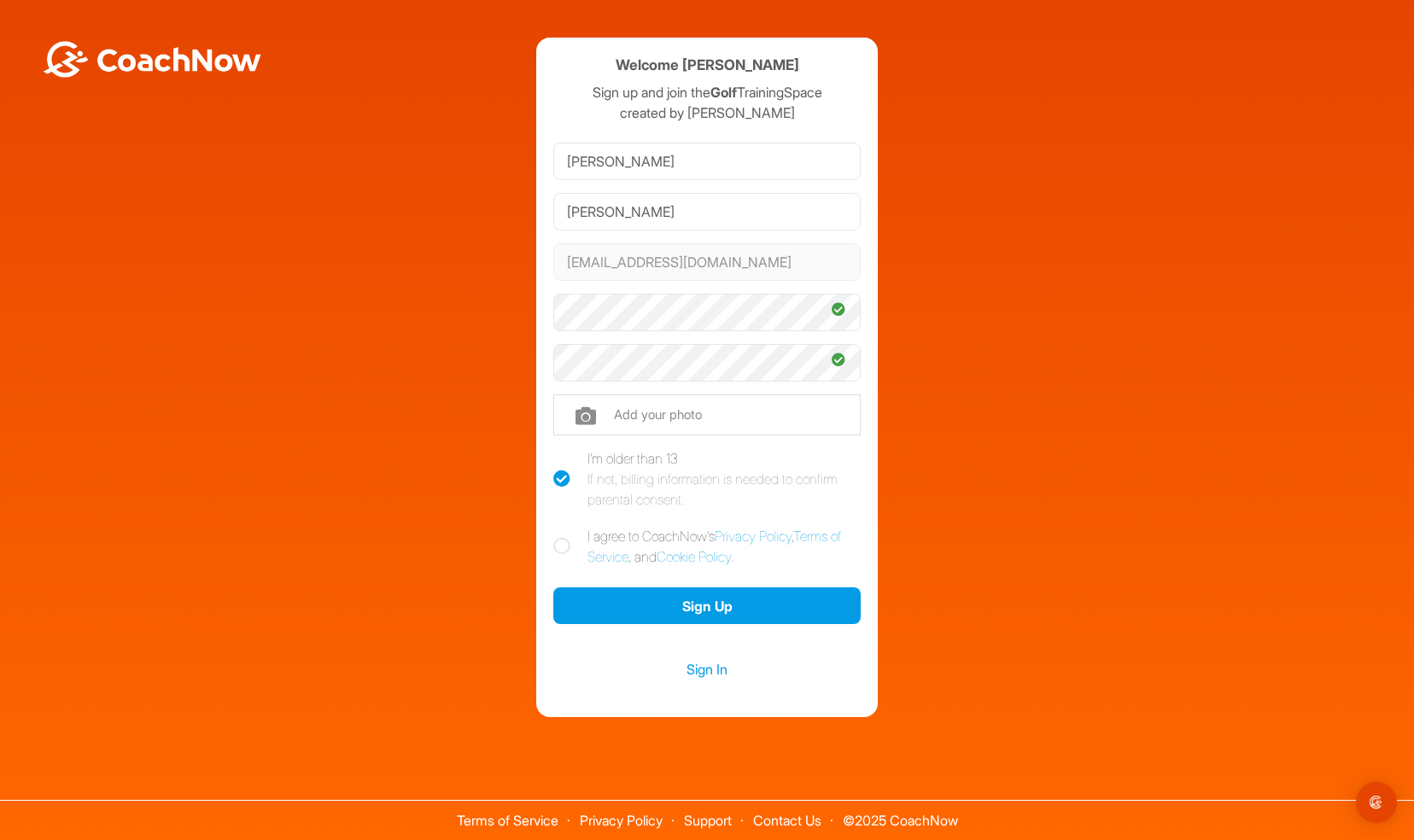
click at [564, 478] on icon at bounding box center [562, 479] width 17 height 17
click at [564, 460] on input "I'm older than 13 If not, billing information is needed to confirm parental con…" at bounding box center [558, 453] width 11 height 11
click at [564, 478] on icon at bounding box center [562, 479] width 17 height 17
click at [564, 460] on input "I'm older than 13 If not, billing information is needed to confirm parental con…" at bounding box center [558, 453] width 11 height 11
checkbox input "true"
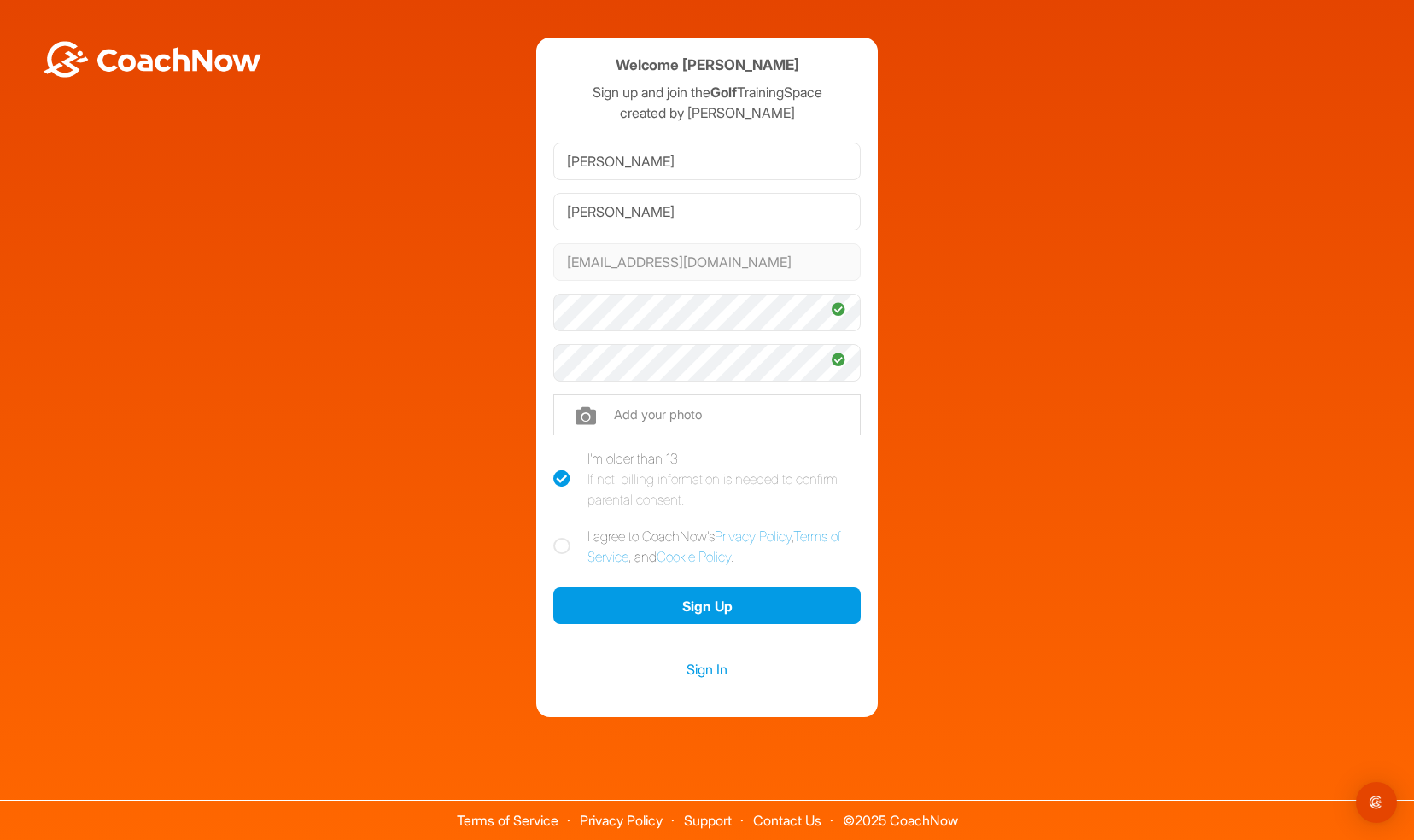
click at [559, 550] on icon at bounding box center [562, 546] width 17 height 17
click at [559, 537] on input "I agree to CoachNow's Privacy Policy , Terms of Service , and Cookie Policy ." at bounding box center [558, 531] width 11 height 11
checkbox input "true"
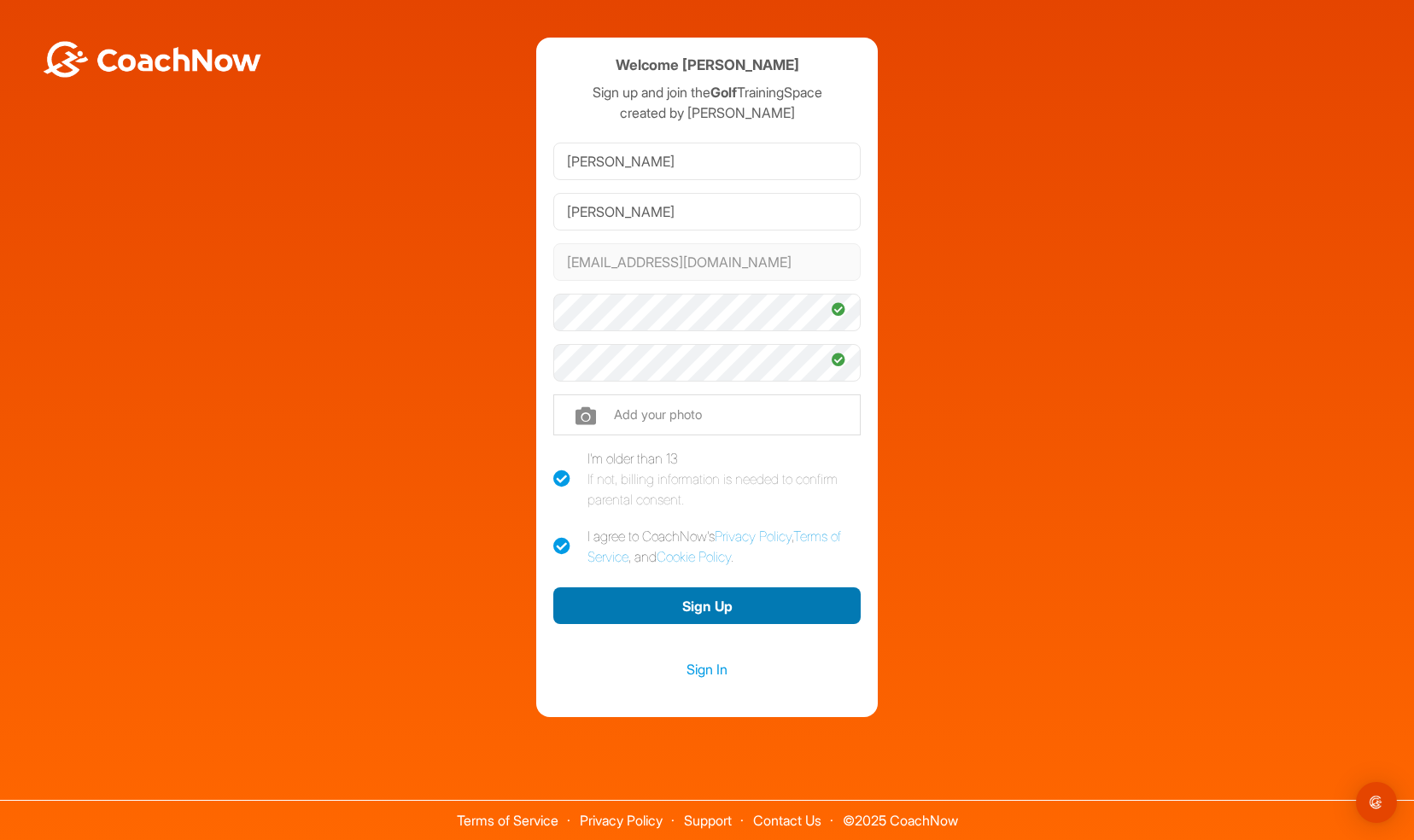
click at [693, 609] on button "Sign Up" at bounding box center [707, 606] width 308 height 37
click at [719, 613] on button "Sign Up" at bounding box center [707, 606] width 308 height 37
